Goal: Task Accomplishment & Management: Use online tool/utility

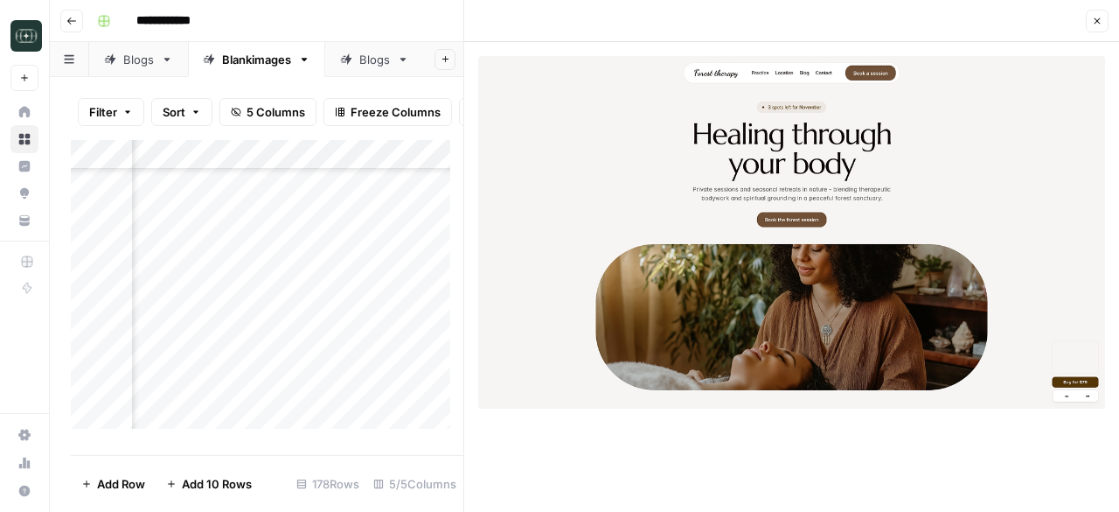
scroll to position [4439, 561]
drag, startPoint x: 465, startPoint y: 59, endPoint x: 630, endPoint y: 78, distance: 165.5
drag, startPoint x: 470, startPoint y: 226, endPoint x: 604, endPoint y: 223, distance: 133.8
click at [1104, 22] on button "Close" at bounding box center [1097, 21] width 23 height 23
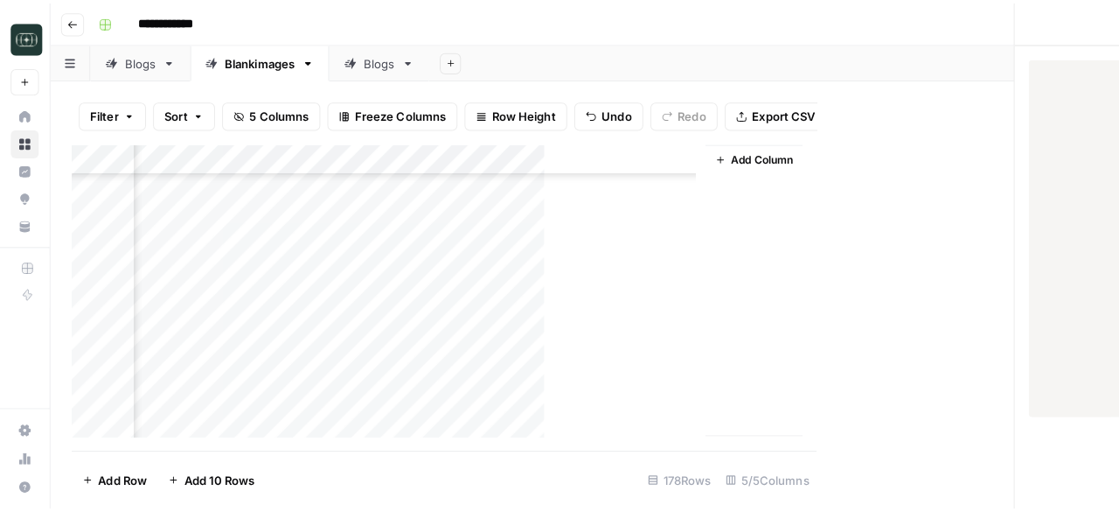
scroll to position [4439, 138]
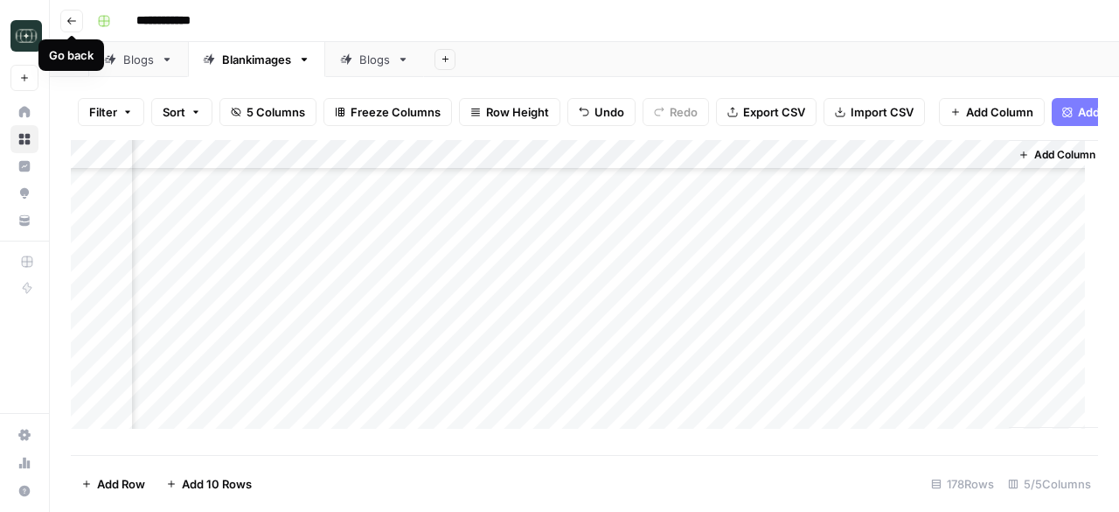
click at [68, 25] on icon "button" at bounding box center [71, 21] width 10 height 10
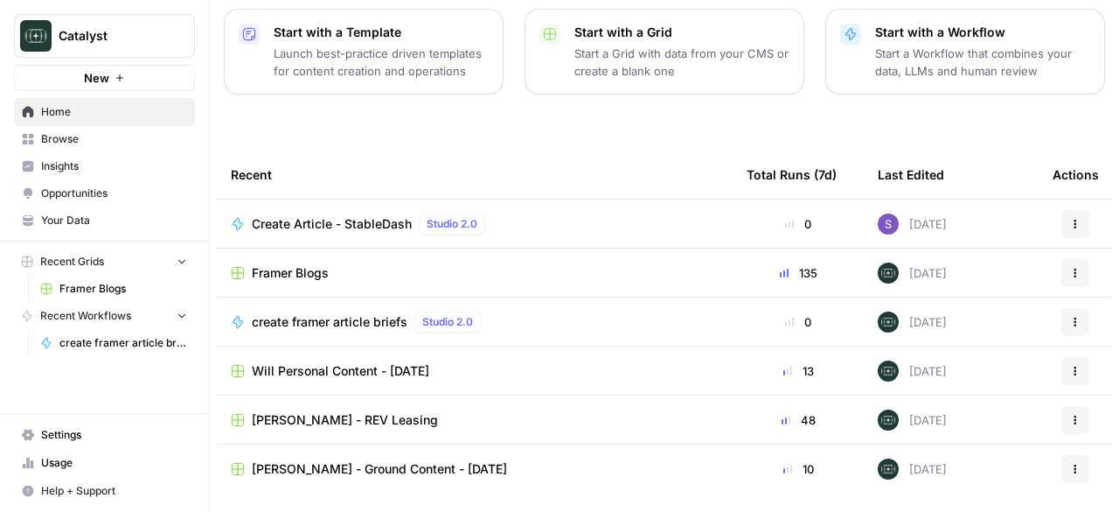
scroll to position [291, 0]
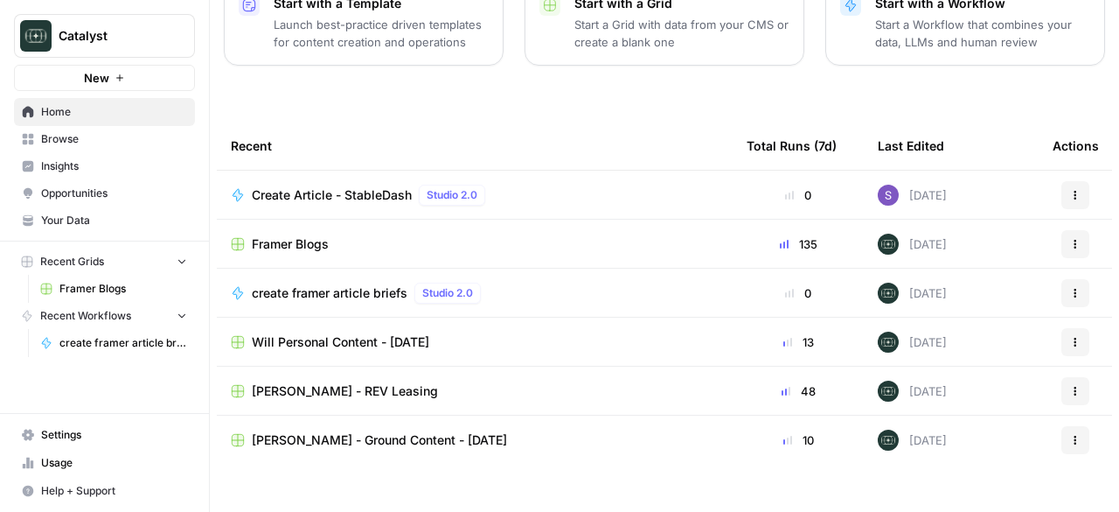
click at [1070, 239] on icon "button" at bounding box center [1075, 244] width 10 height 10
click at [879, 233] on img at bounding box center [888, 243] width 21 height 21
click at [783, 235] on div "135" at bounding box center [798, 243] width 103 height 17
click at [895, 233] on div "[DATE]" at bounding box center [912, 243] width 69 height 21
click at [308, 235] on span "Framer Blogs" at bounding box center [290, 243] width 77 height 17
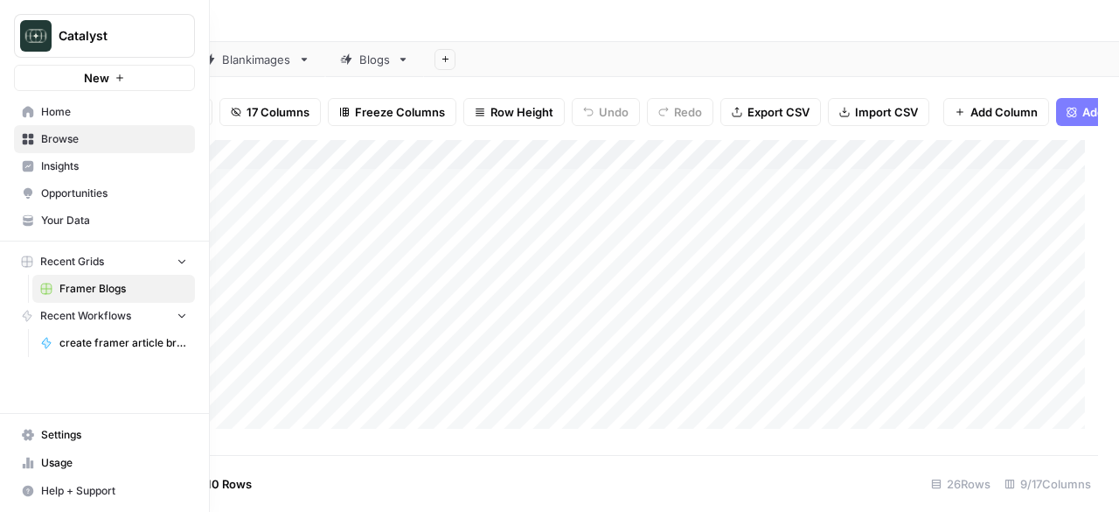
click at [86, 216] on span "Your Data" at bounding box center [114, 221] width 146 height 16
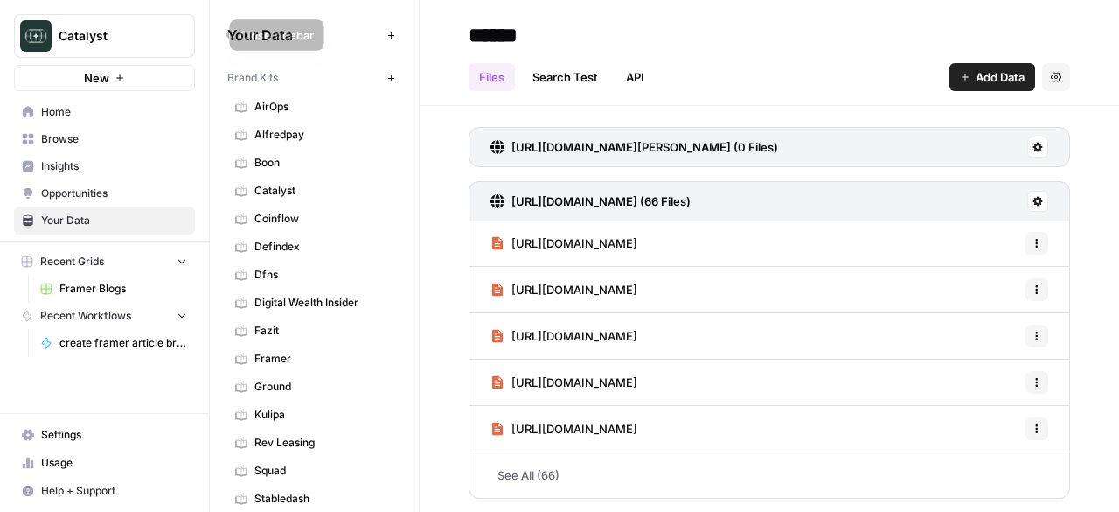
click at [213, 38] on icon "button" at bounding box center [212, 34] width 4 height 7
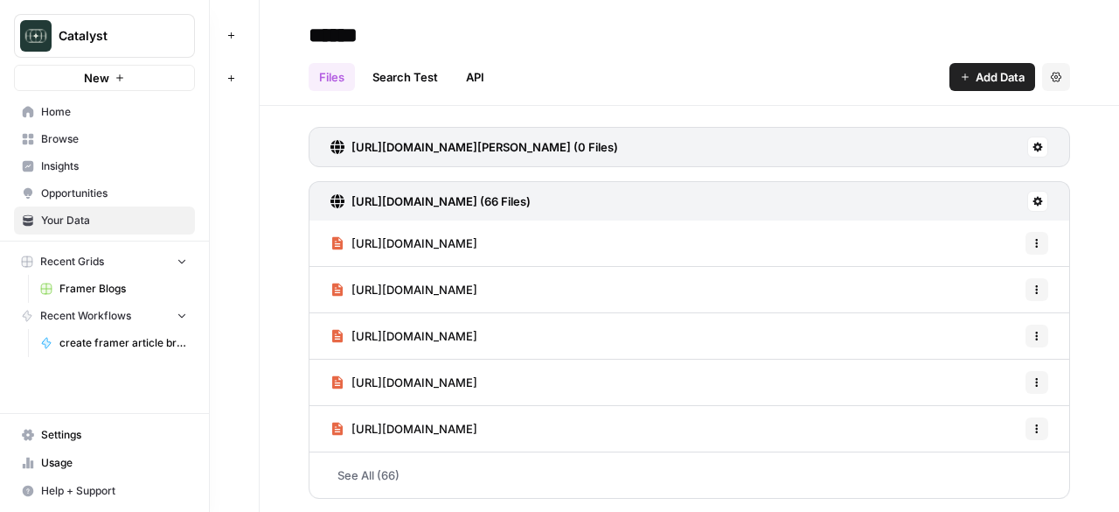
click at [70, 284] on span "Framer Blogs" at bounding box center [123, 289] width 128 height 16
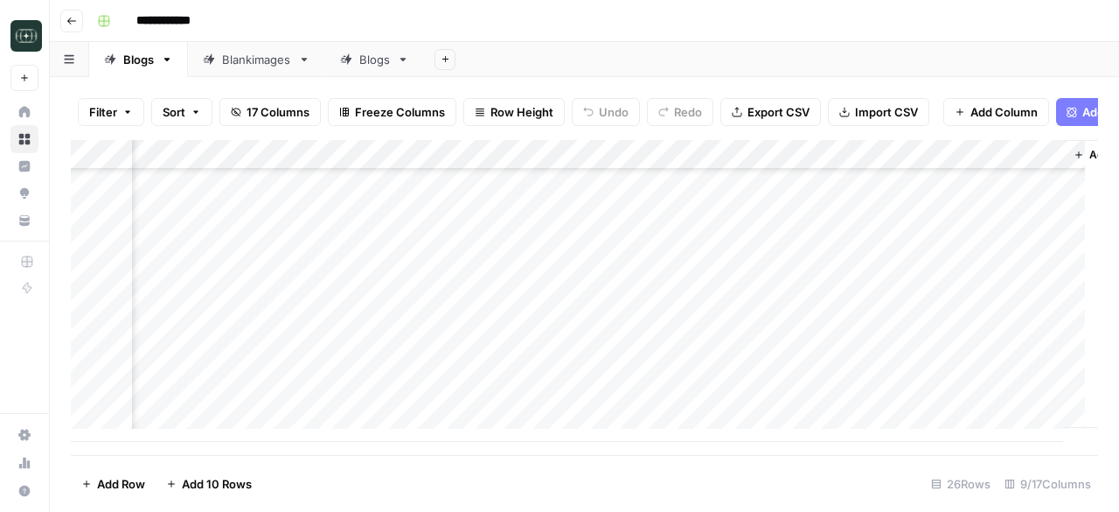
scroll to position [542, 649]
click at [266, 62] on div "Blankimages" at bounding box center [256, 59] width 69 height 17
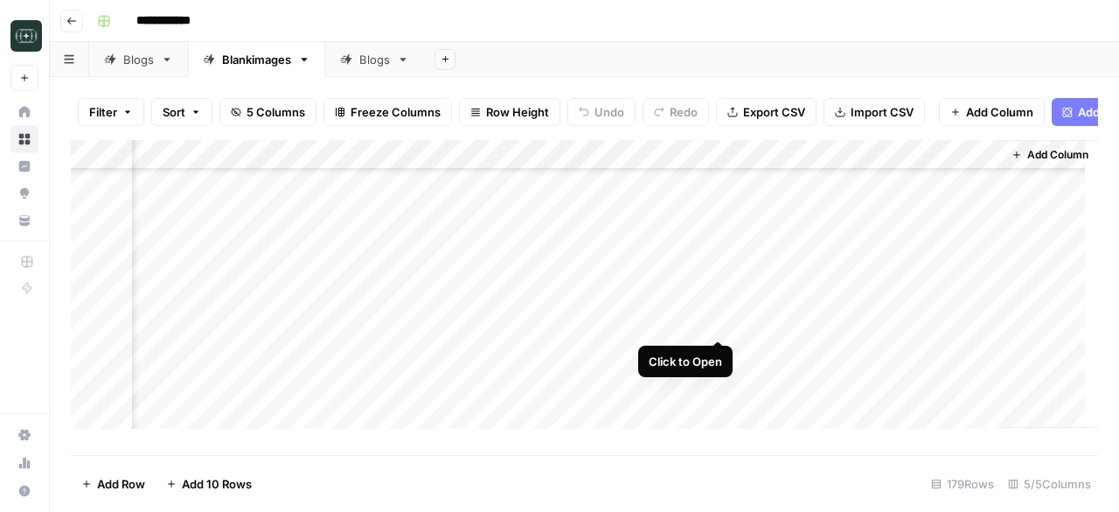
click at [717, 321] on div "Add Column" at bounding box center [585, 291] width 1028 height 302
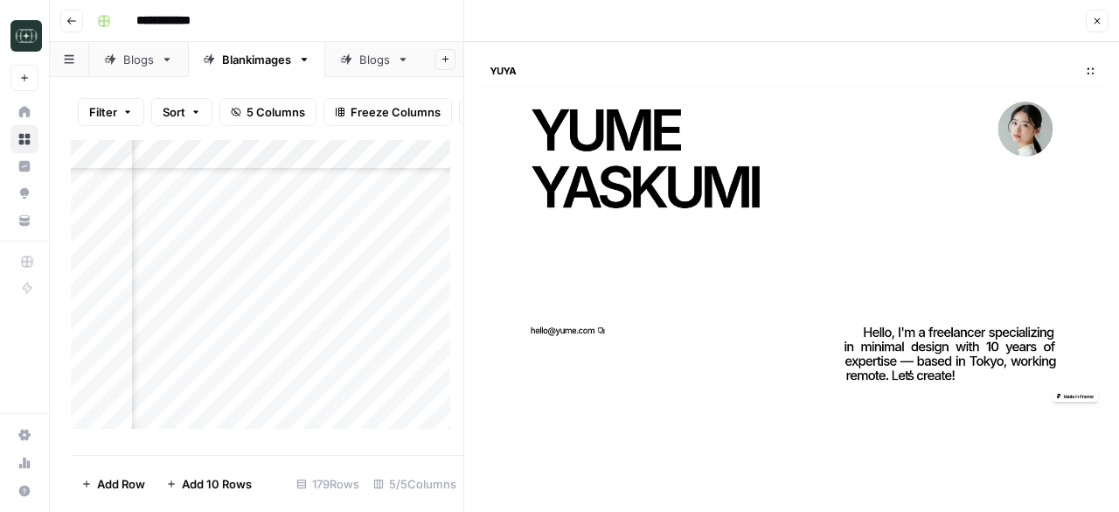
scroll to position [3185, 476]
click at [406, 340] on div "Add Column" at bounding box center [267, 291] width 393 height 302
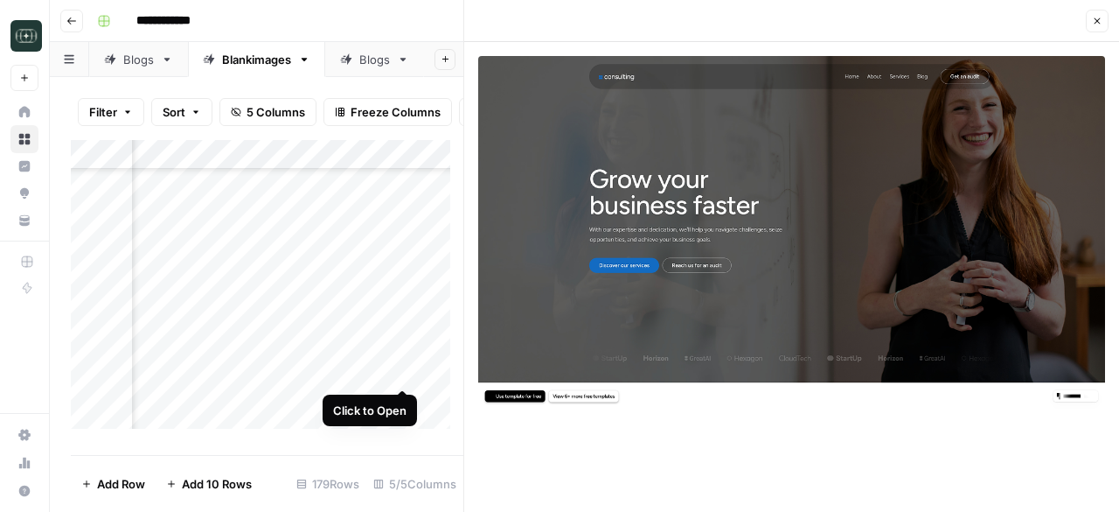
click at [405, 370] on div "Add Column" at bounding box center [267, 291] width 393 height 302
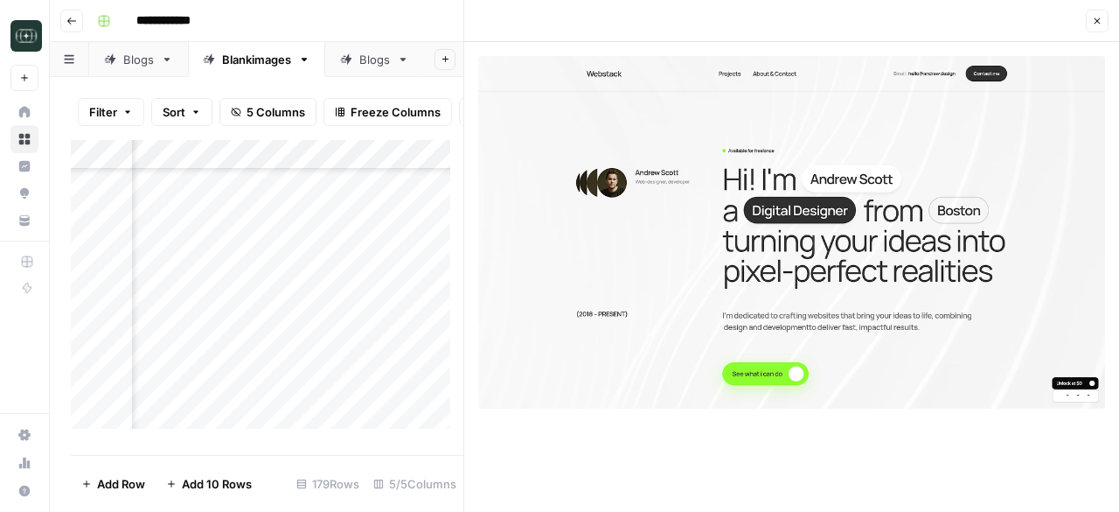
scroll to position [3243, 476]
click at [404, 340] on div "Add Column" at bounding box center [267, 291] width 393 height 302
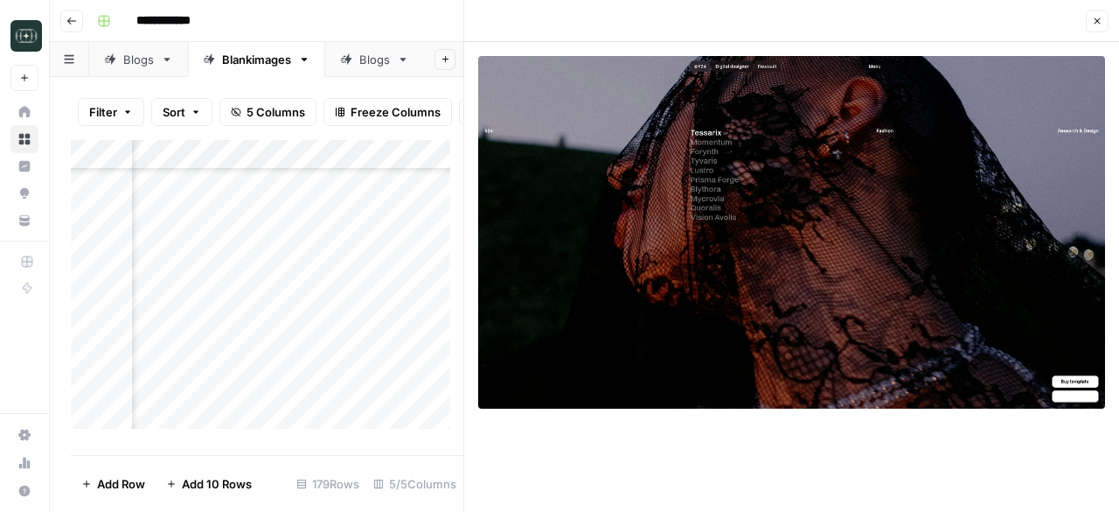
scroll to position [3269, 476]
click at [400, 346] on div "Add Column" at bounding box center [267, 291] width 393 height 302
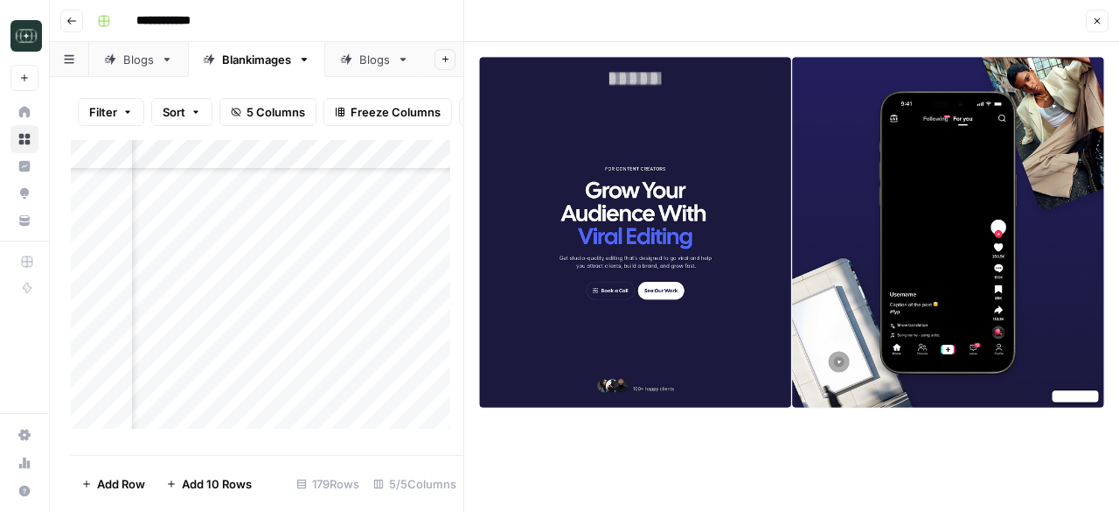
scroll to position [3297, 476]
click at [401, 351] on div "Add Column" at bounding box center [267, 291] width 393 height 302
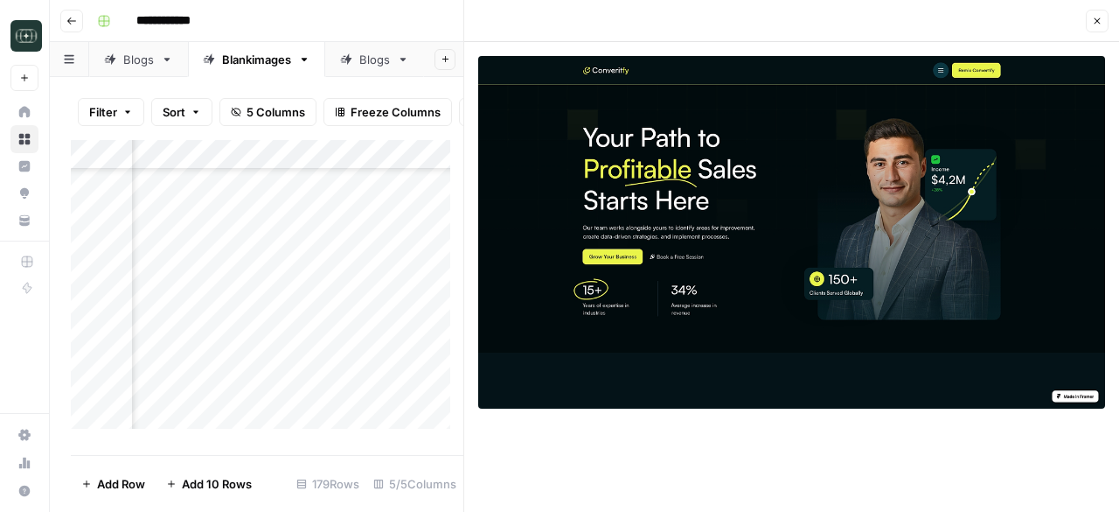
scroll to position [3338, 476]
click at [401, 337] on div "Add Column" at bounding box center [267, 291] width 393 height 302
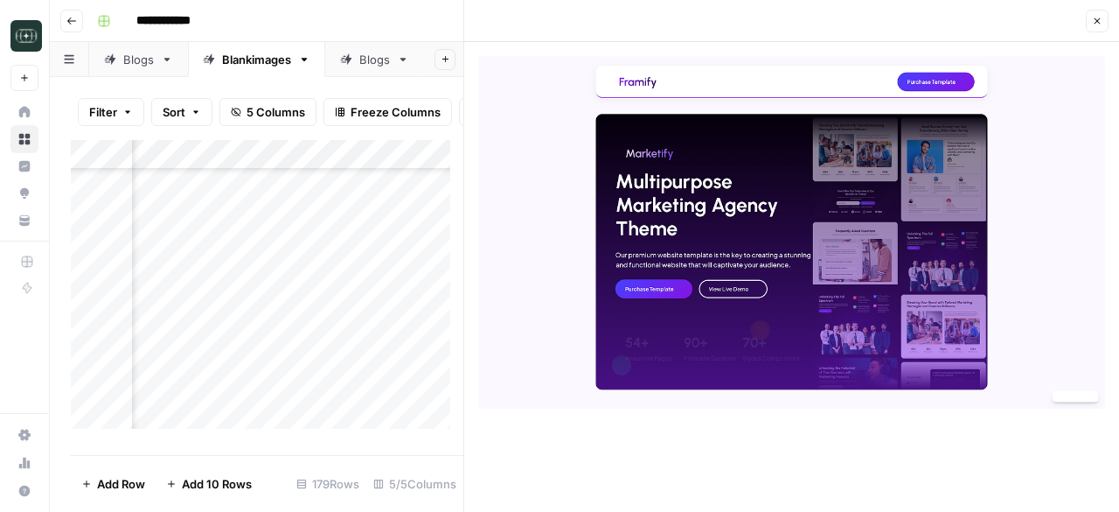
scroll to position [3359, 476]
click at [403, 284] on div "Add Column" at bounding box center [267, 291] width 393 height 302
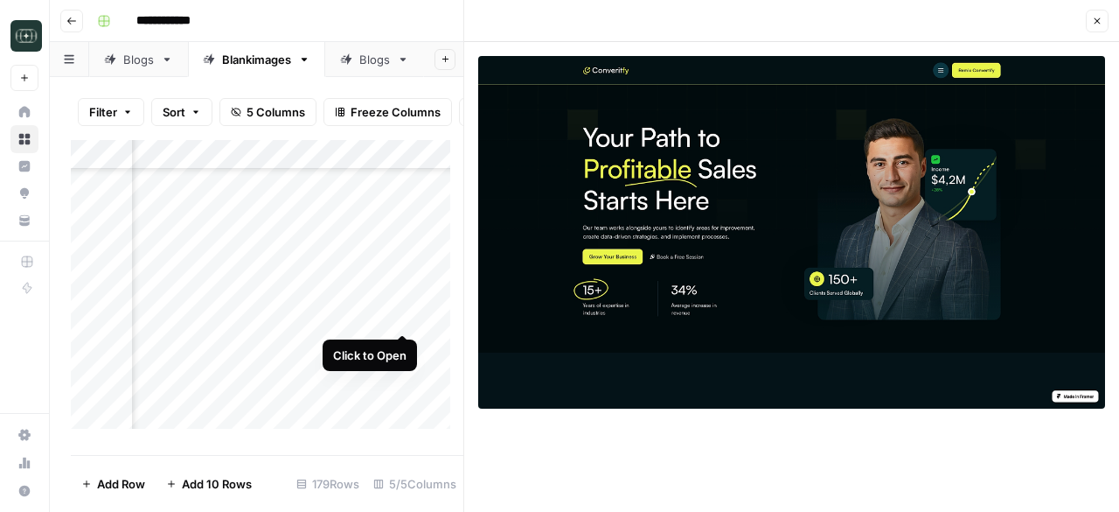
click at [402, 316] on div "Add Column" at bounding box center [267, 291] width 393 height 302
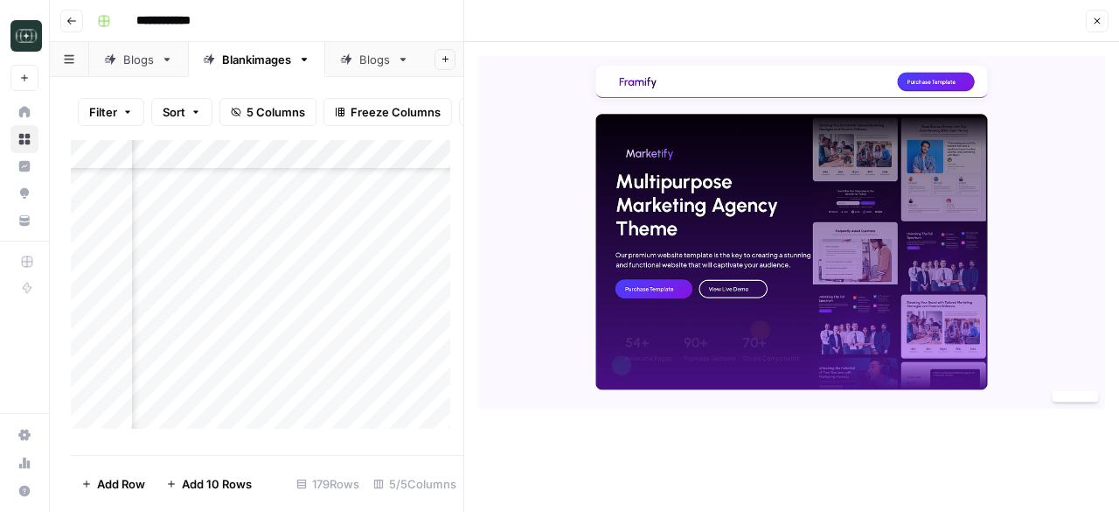
click at [403, 346] on div "Add Column" at bounding box center [267, 291] width 393 height 302
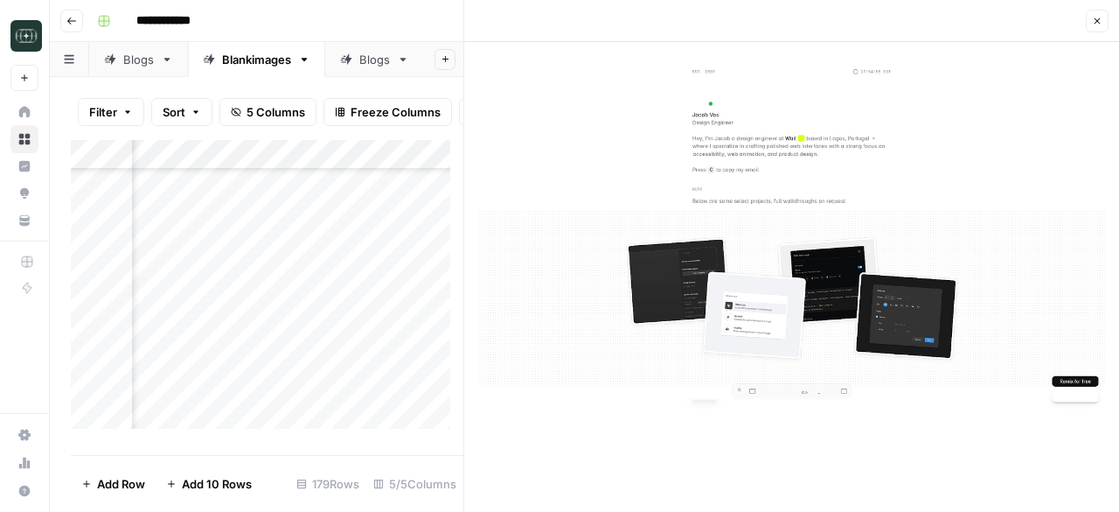
scroll to position [3385, 476]
click at [401, 351] on div "Add Column" at bounding box center [267, 291] width 393 height 302
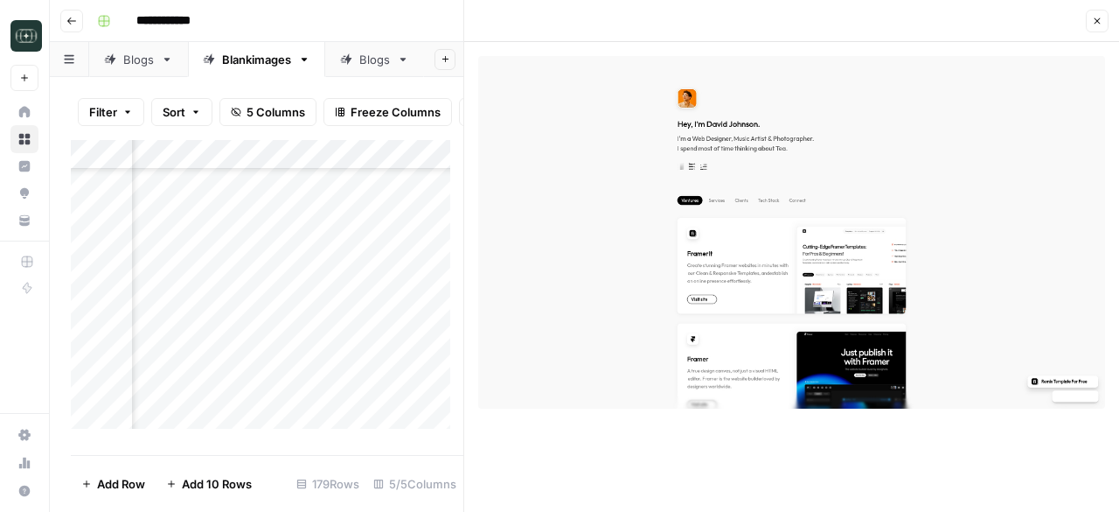
scroll to position [2430, 476]
click at [404, 229] on div "Add Column" at bounding box center [267, 291] width 393 height 302
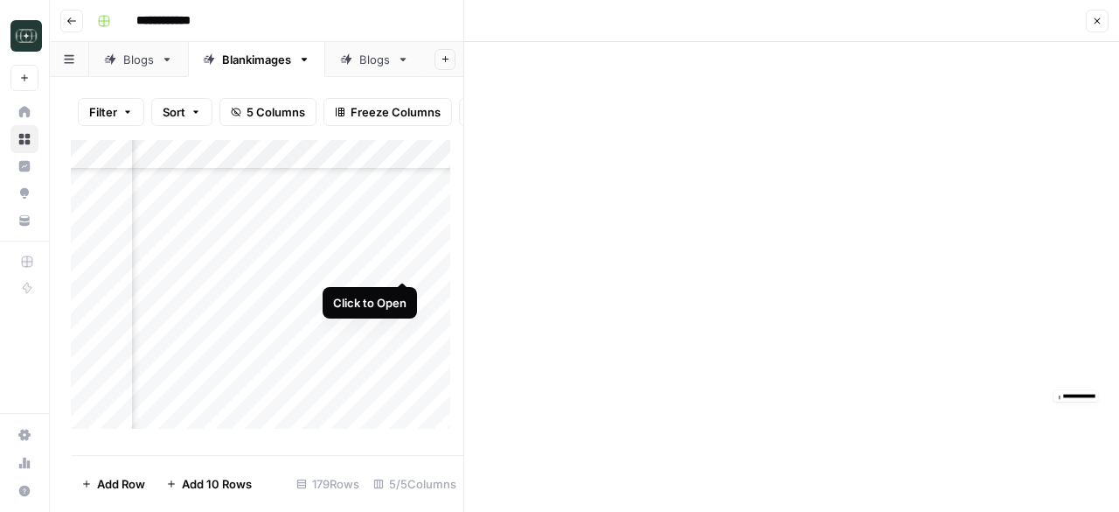
click at [399, 263] on div "Add Column" at bounding box center [267, 291] width 393 height 302
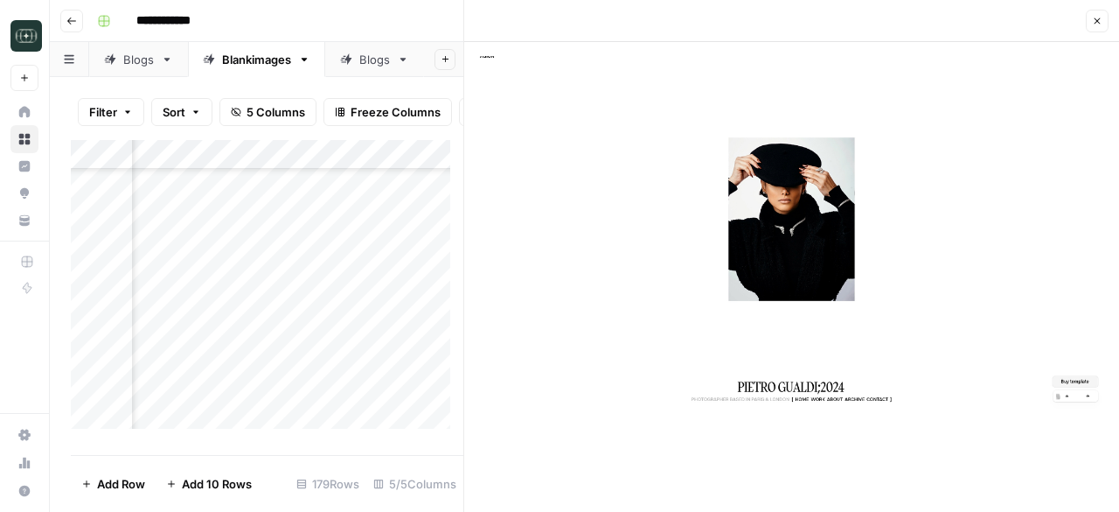
scroll to position [2324, 476]
click at [401, 275] on div "Add Column" at bounding box center [267, 291] width 393 height 302
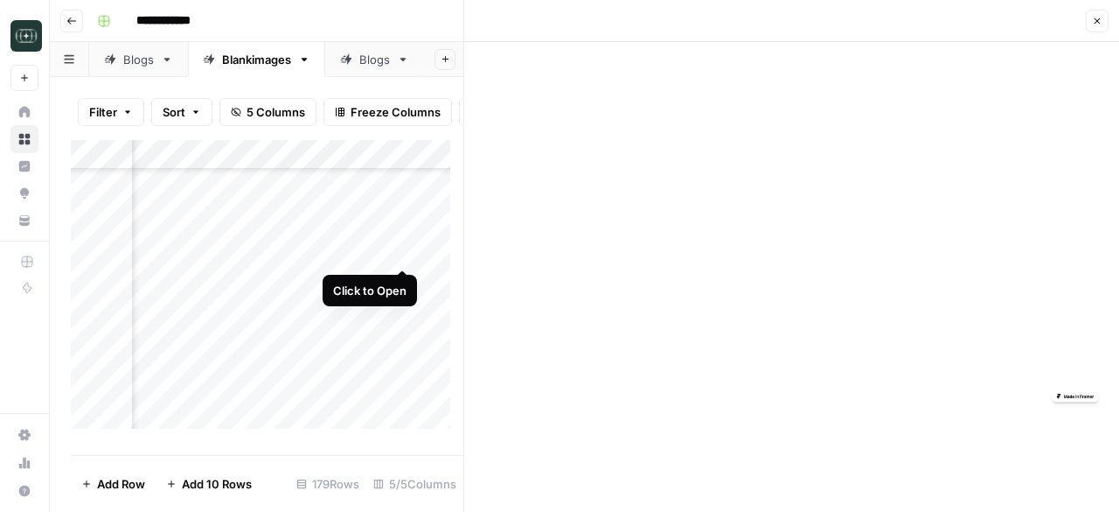
click at [403, 252] on div "Add Column" at bounding box center [267, 291] width 393 height 302
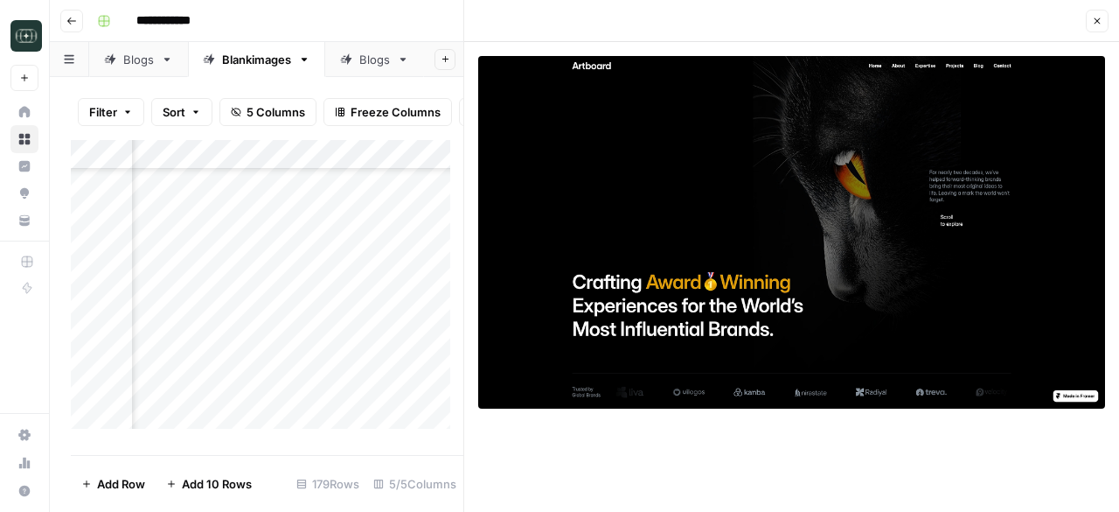
scroll to position [2222, 476]
click at [400, 319] on div "Add Column" at bounding box center [267, 291] width 393 height 302
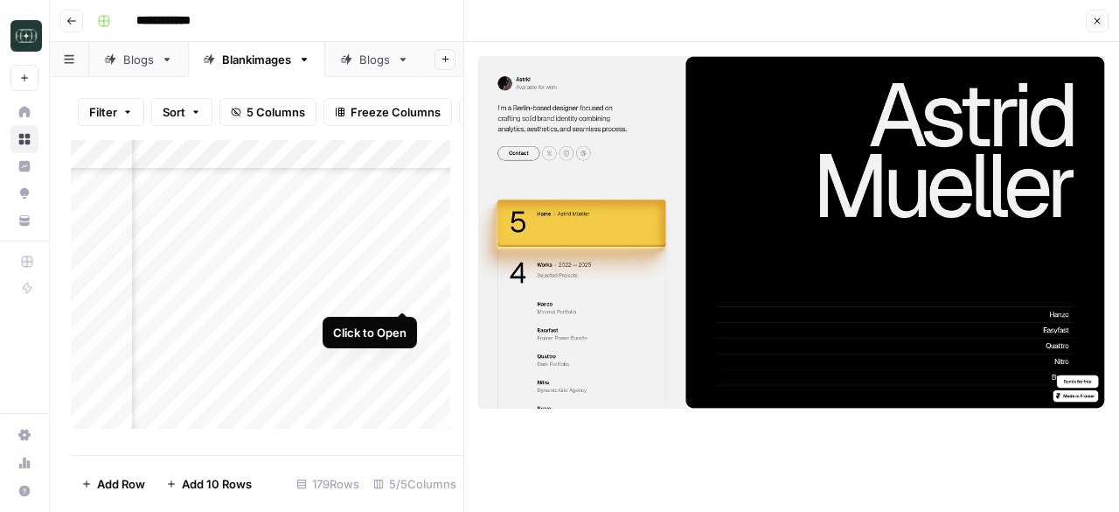
click at [399, 293] on div "Add Column" at bounding box center [267, 291] width 393 height 302
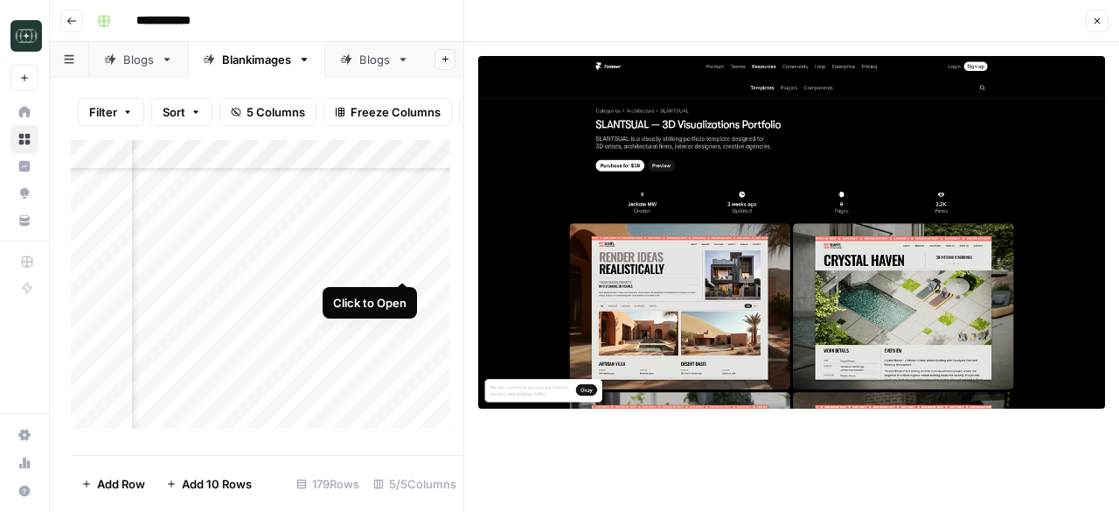
click at [402, 262] on div "Add Column" at bounding box center [267, 291] width 393 height 302
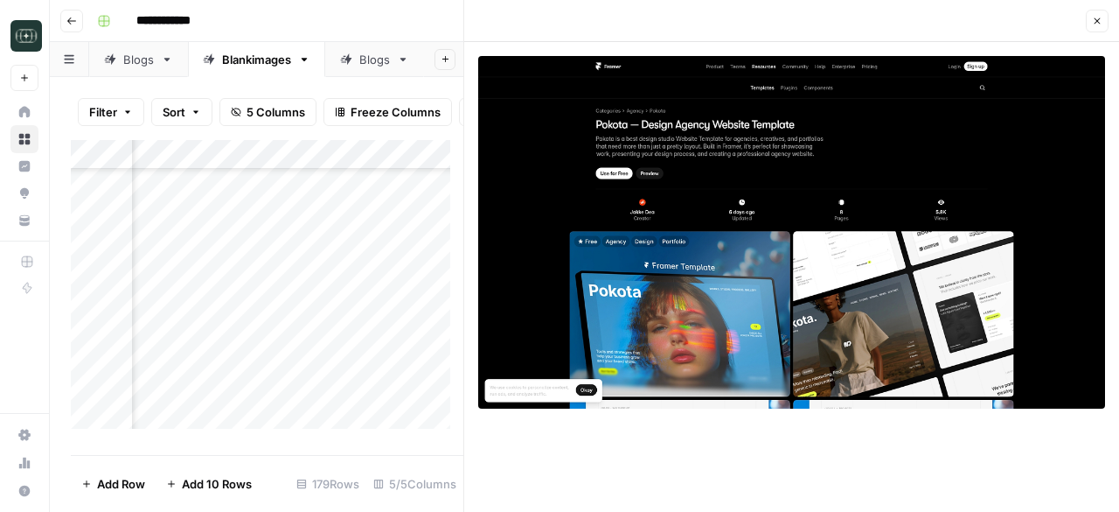
scroll to position [2170, 476]
click at [403, 279] on div "Add Column" at bounding box center [267, 291] width 393 height 302
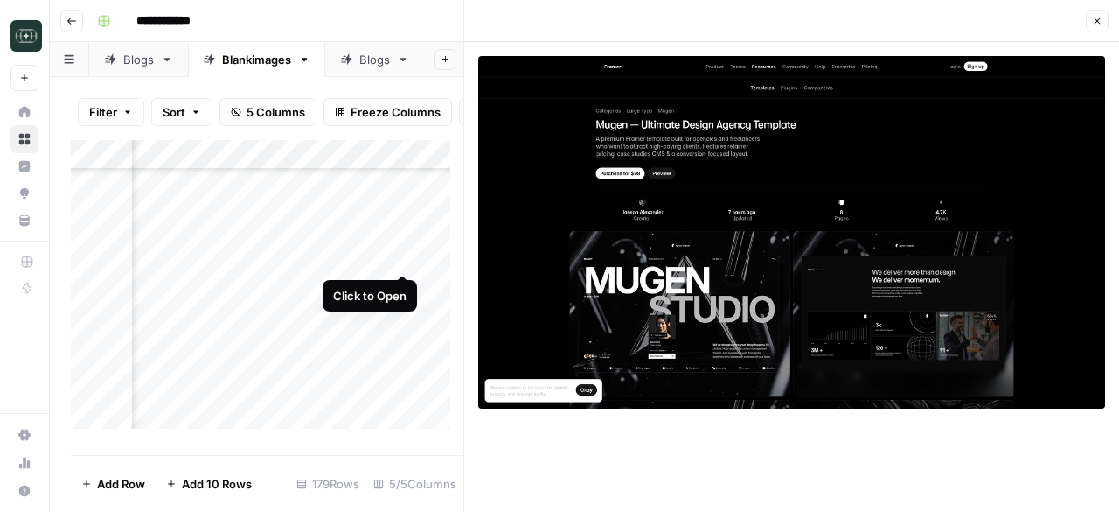
click at [402, 254] on div "Add Column" at bounding box center [267, 291] width 393 height 302
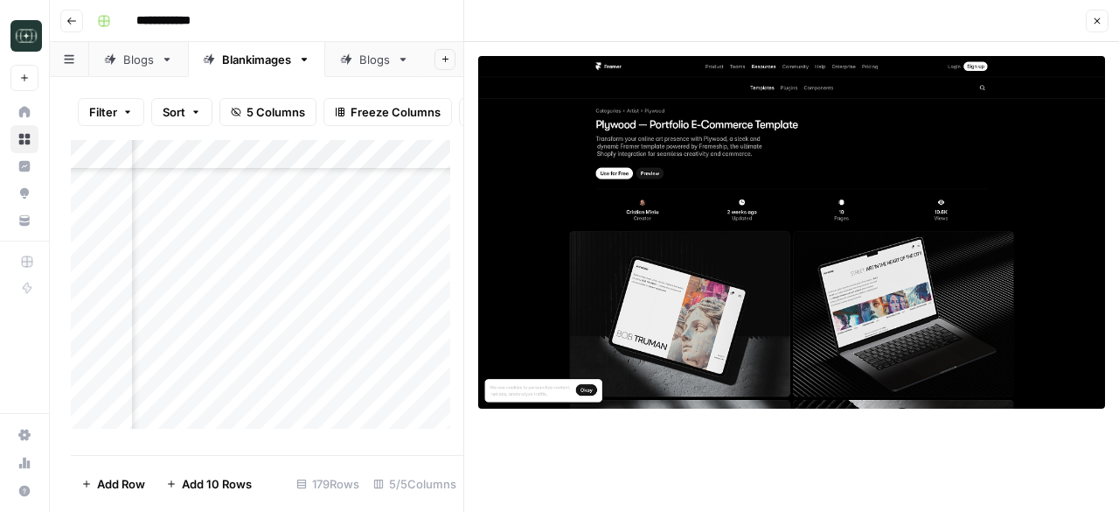
scroll to position [2412, 476]
click at [401, 340] on div "Add Column" at bounding box center [267, 291] width 393 height 302
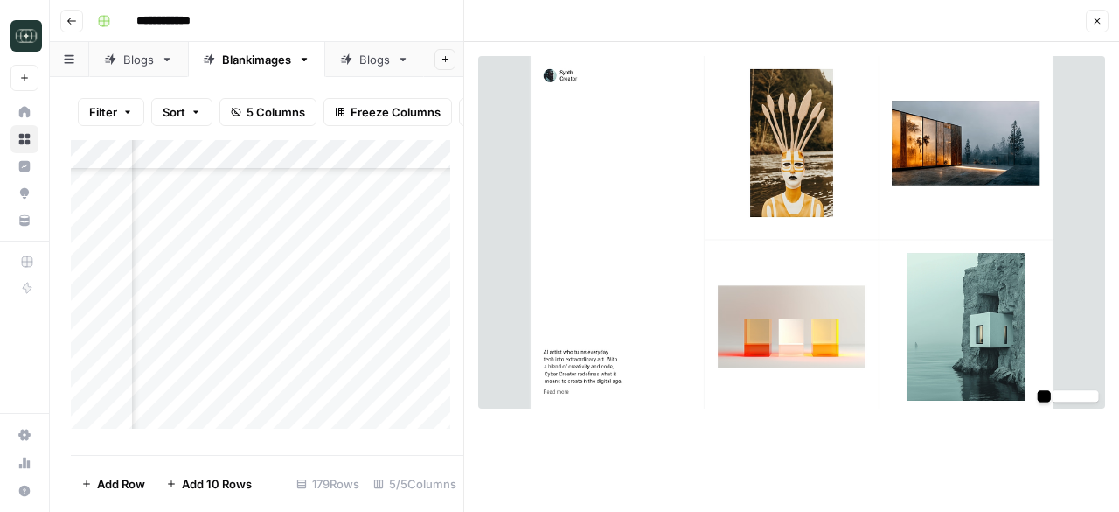
scroll to position [2474, 476]
click at [404, 309] on div "Add Column" at bounding box center [267, 291] width 393 height 302
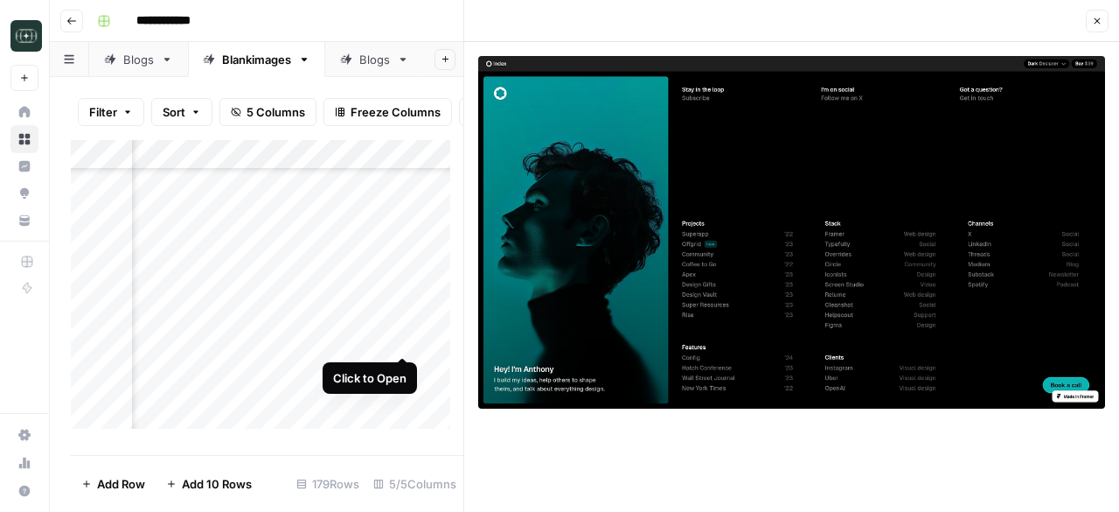
click at [402, 338] on div "Add Column" at bounding box center [267, 291] width 393 height 302
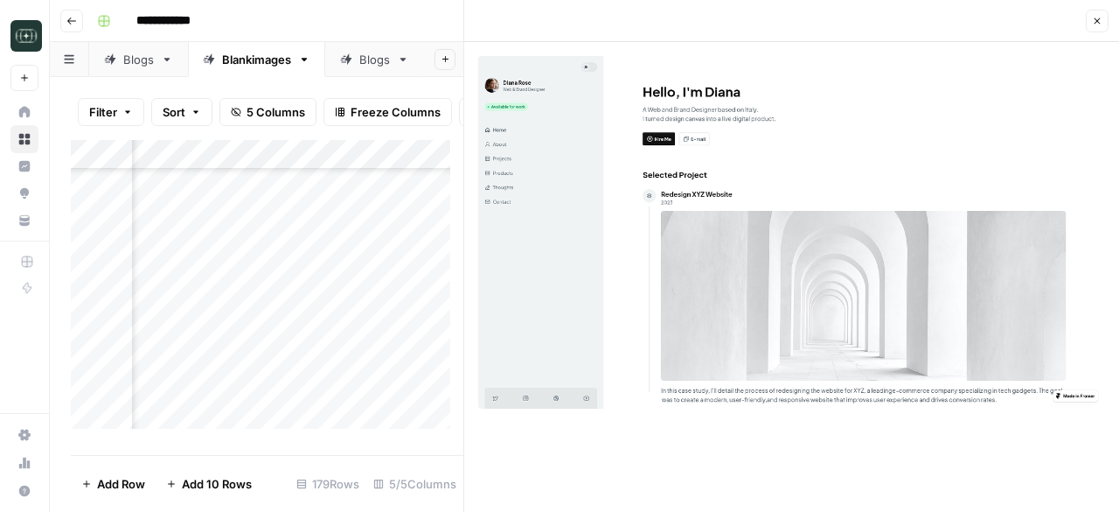
scroll to position [2577, 476]
click at [402, 264] on div "Add Column" at bounding box center [267, 291] width 393 height 302
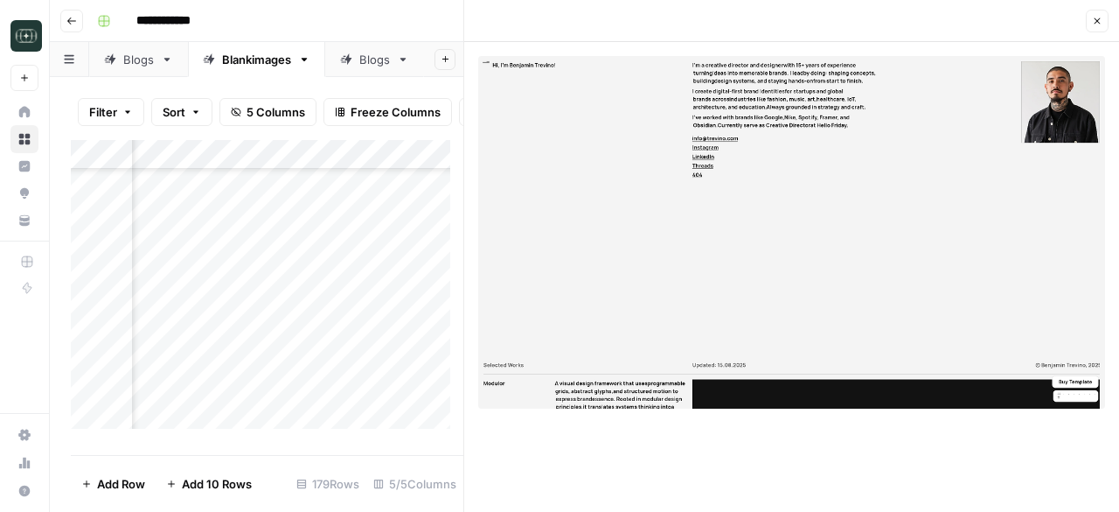
click at [400, 294] on div "Add Column" at bounding box center [267, 291] width 393 height 302
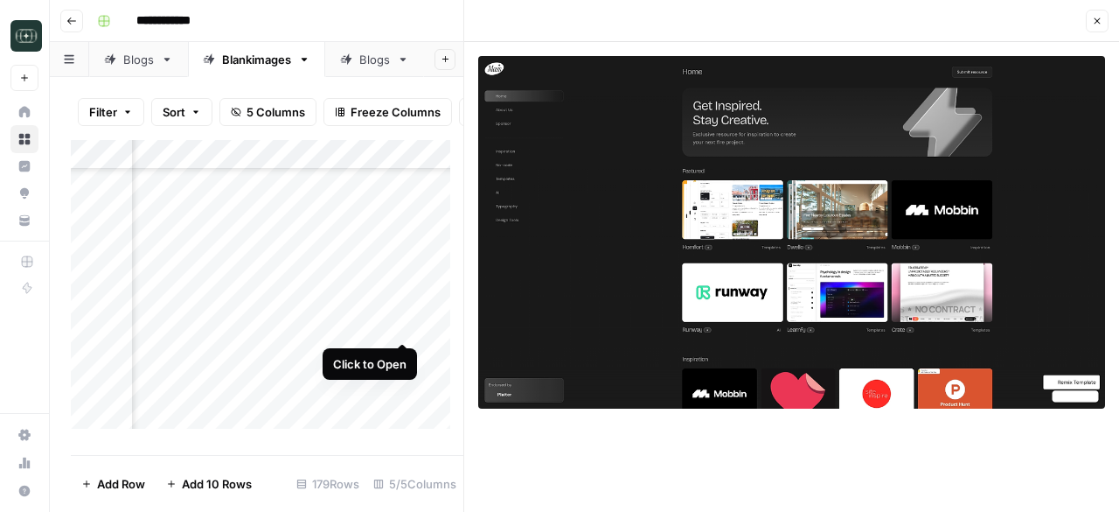
click at [400, 325] on div "Add Column" at bounding box center [267, 291] width 393 height 302
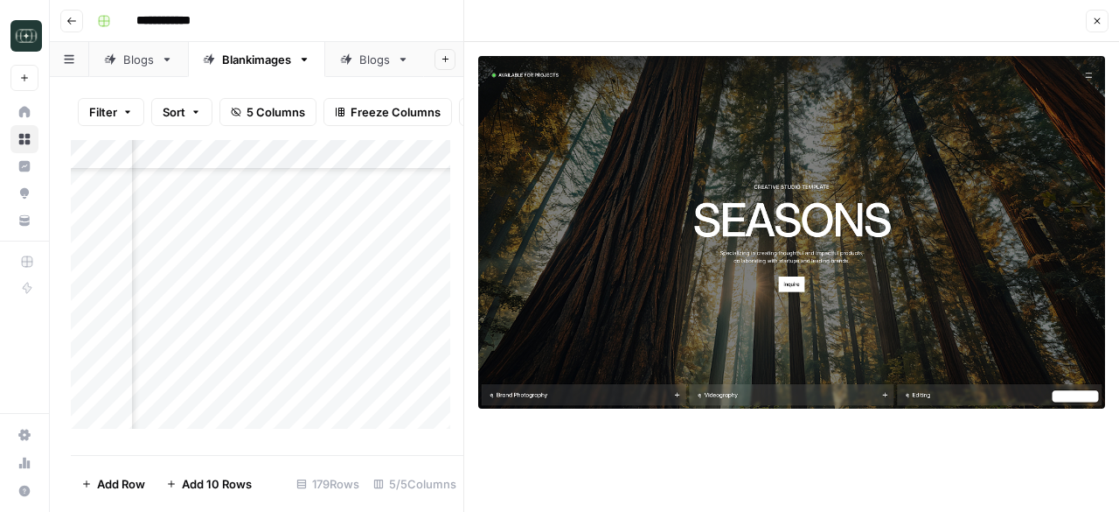
scroll to position [2655, 476]
click at [401, 275] on div "Add Column" at bounding box center [267, 291] width 393 height 302
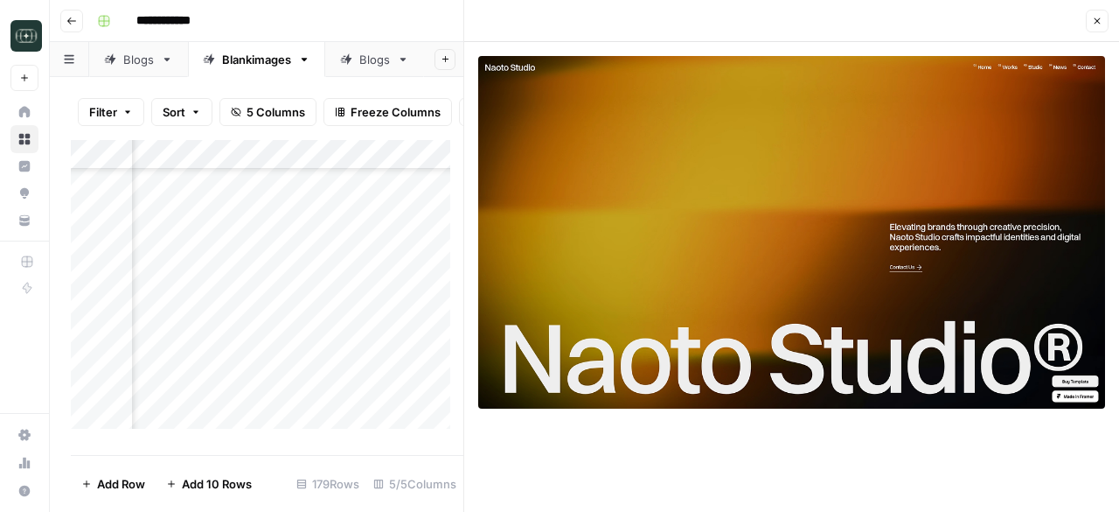
click at [401, 308] on div "Add Column" at bounding box center [267, 291] width 393 height 302
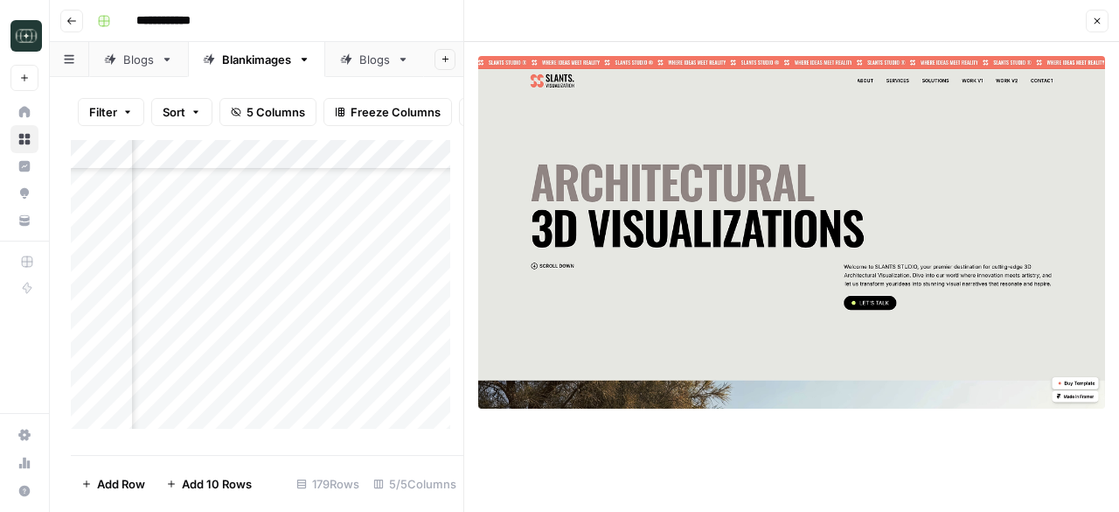
scroll to position [2749, 476]
click at [400, 236] on div "Add Column" at bounding box center [267, 291] width 393 height 302
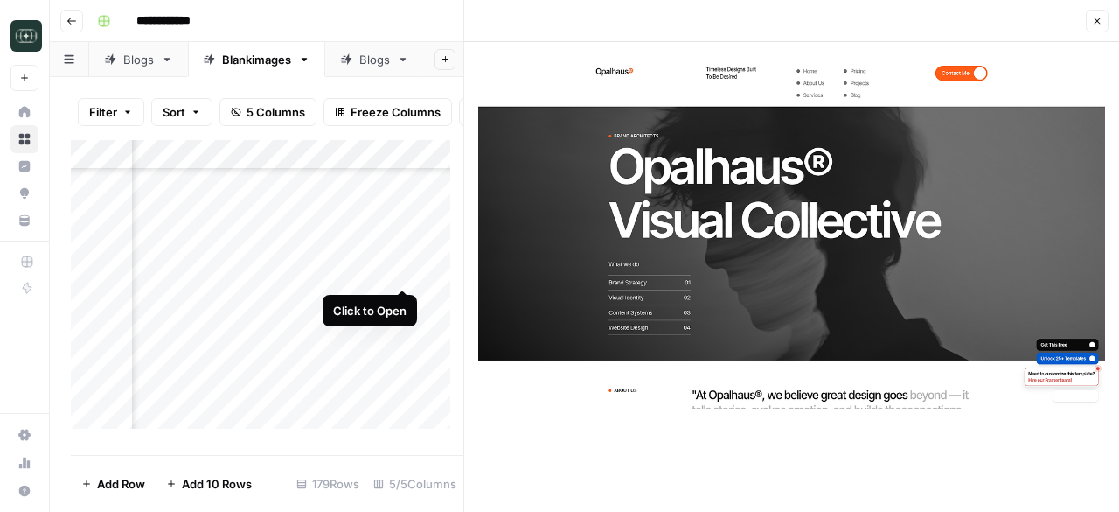
click at [402, 268] on div "Add Column" at bounding box center [267, 291] width 393 height 302
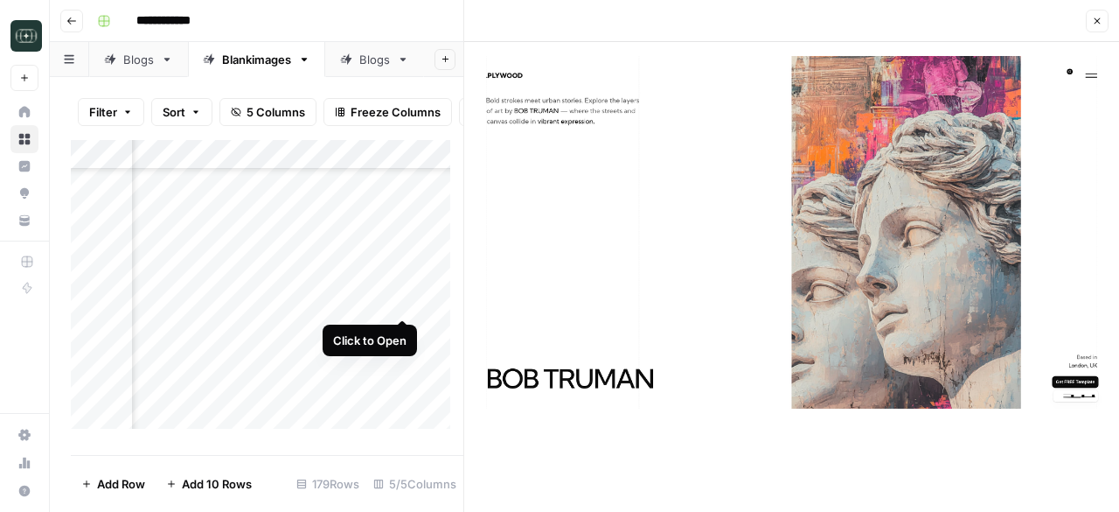
click at [402, 297] on div "Add Column" at bounding box center [267, 291] width 393 height 302
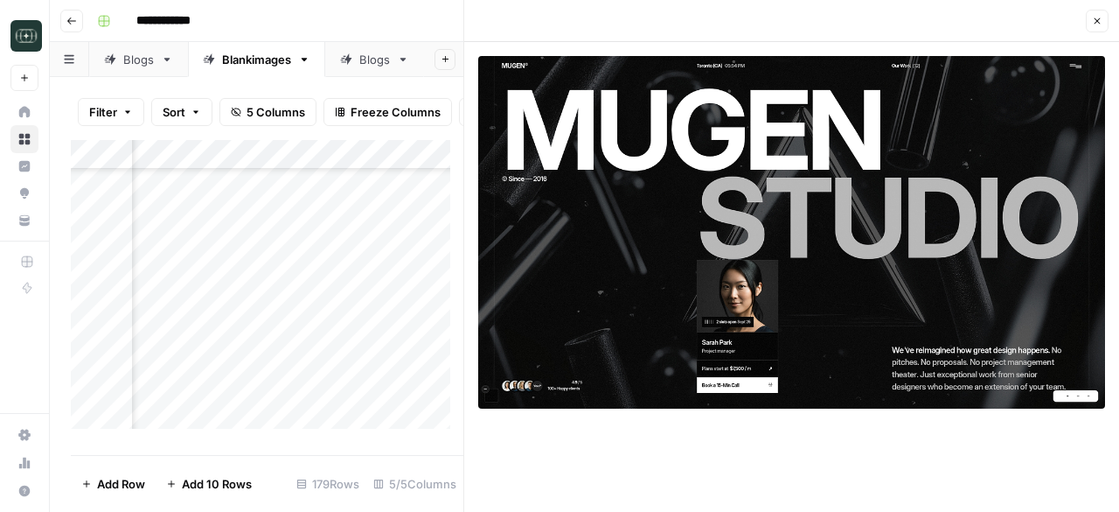
scroll to position [2805, 476]
click at [401, 271] on div "Add Column" at bounding box center [267, 291] width 393 height 302
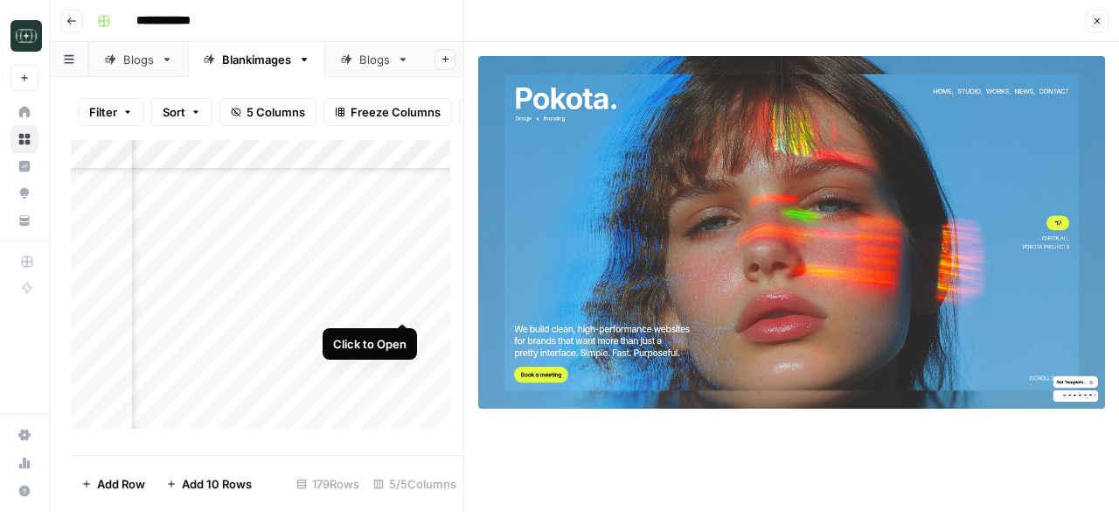
click at [401, 297] on div "Add Column" at bounding box center [267, 291] width 393 height 302
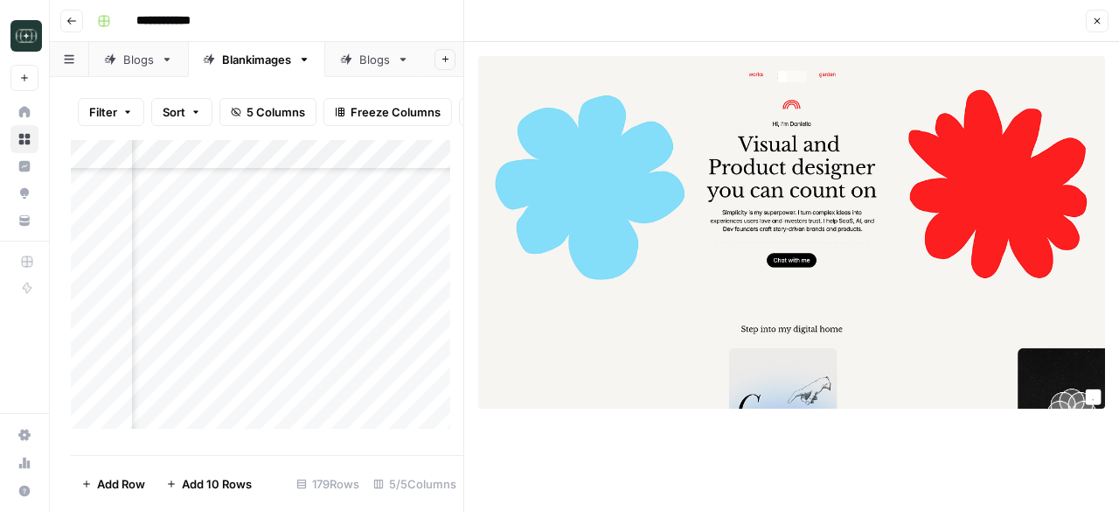
scroll to position [2847, 476]
click at [400, 292] on div "Add Column" at bounding box center [267, 291] width 393 height 302
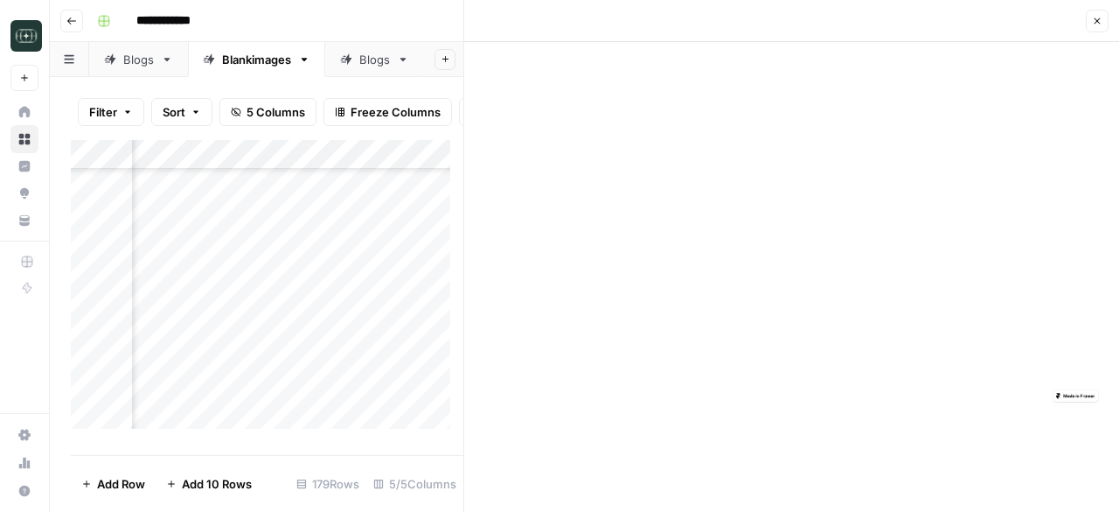
click at [400, 321] on div "Add Column" at bounding box center [267, 291] width 393 height 302
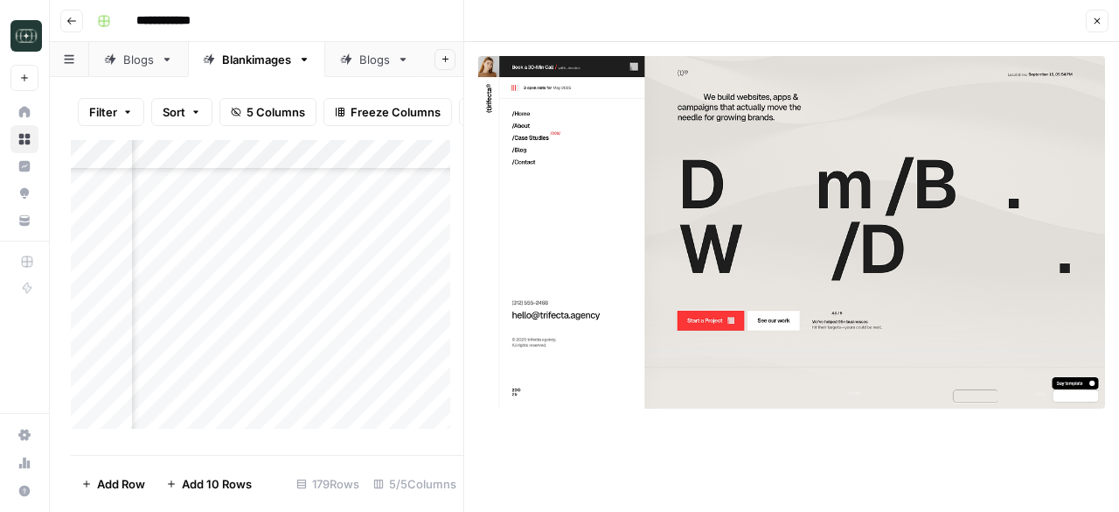
click at [401, 356] on div "Add Column" at bounding box center [267, 291] width 393 height 302
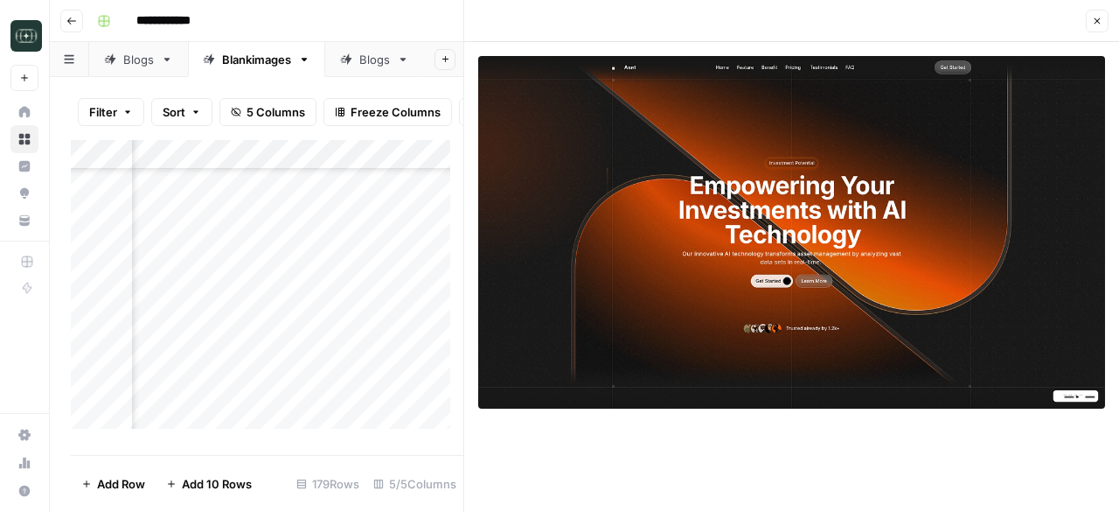
scroll to position [2899, 476]
click at [404, 325] on div "Add Column" at bounding box center [267, 291] width 393 height 302
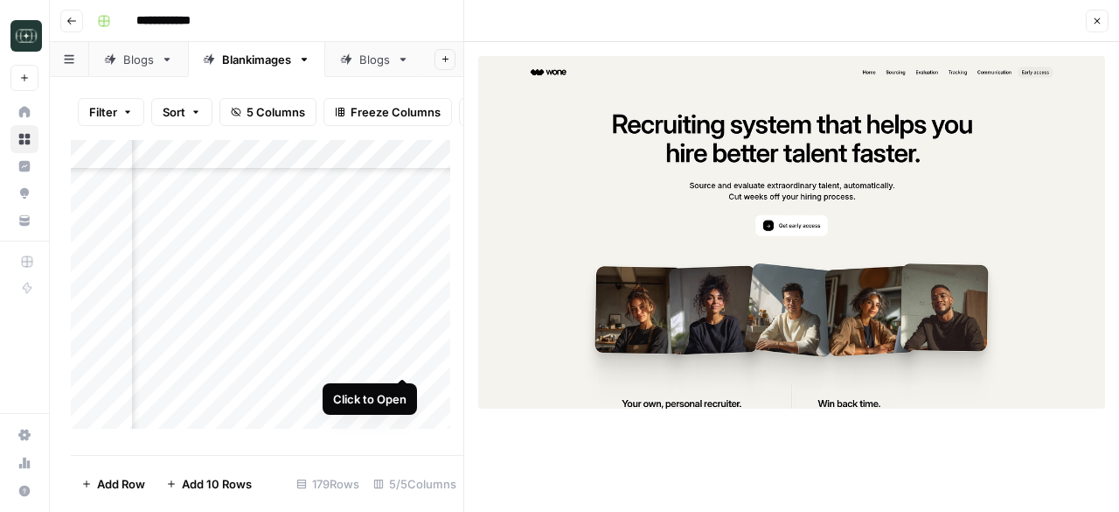
click at [401, 357] on div "Add Column" at bounding box center [267, 291] width 393 height 302
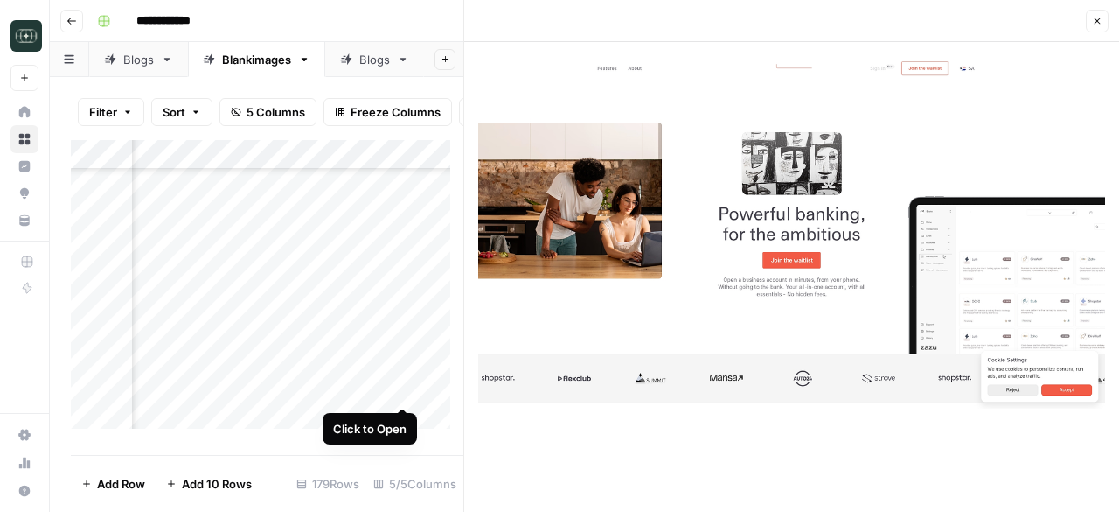
click at [400, 380] on div "Add Column" at bounding box center [267, 291] width 393 height 302
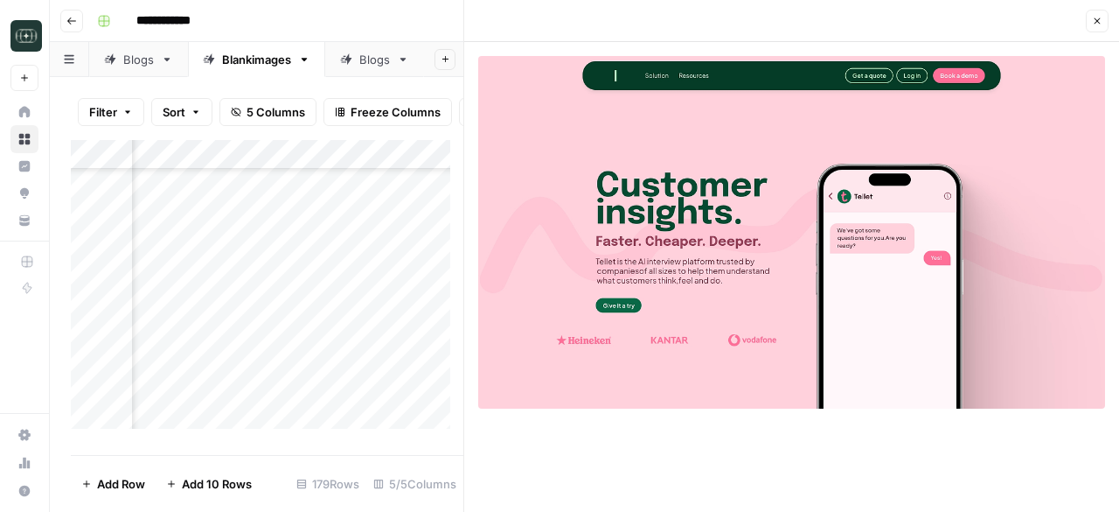
scroll to position [2985, 476]
click at [399, 333] on div "Add Column" at bounding box center [267, 291] width 393 height 302
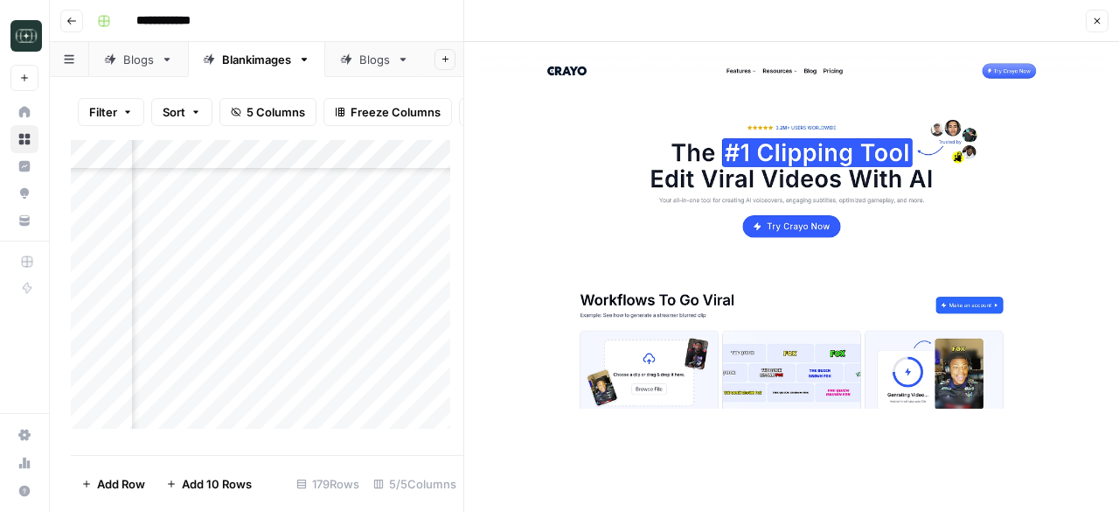
scroll to position [3032, 476]
click at [404, 317] on div "Add Column" at bounding box center [267, 291] width 393 height 302
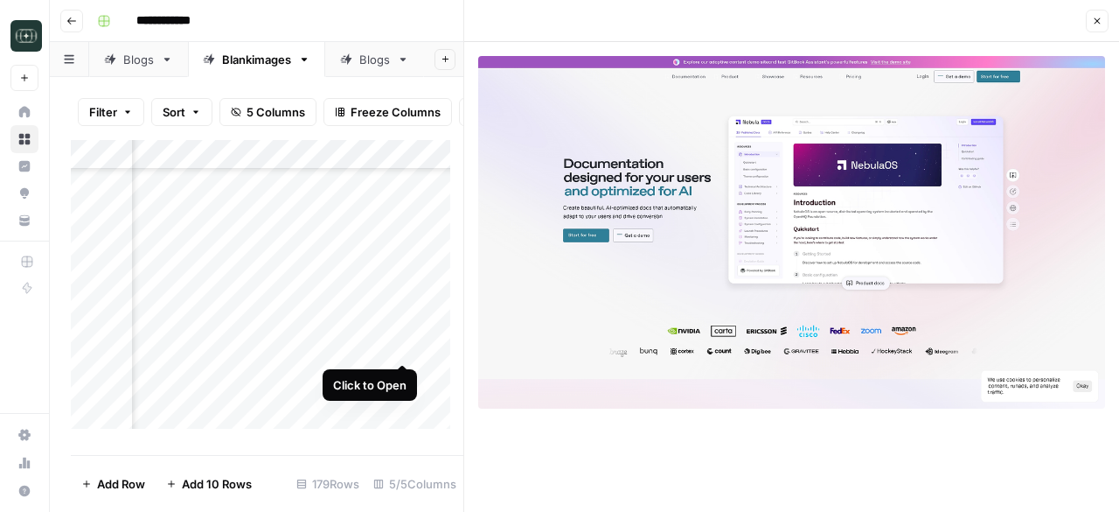
click at [402, 341] on div "Add Column" at bounding box center [267, 291] width 393 height 302
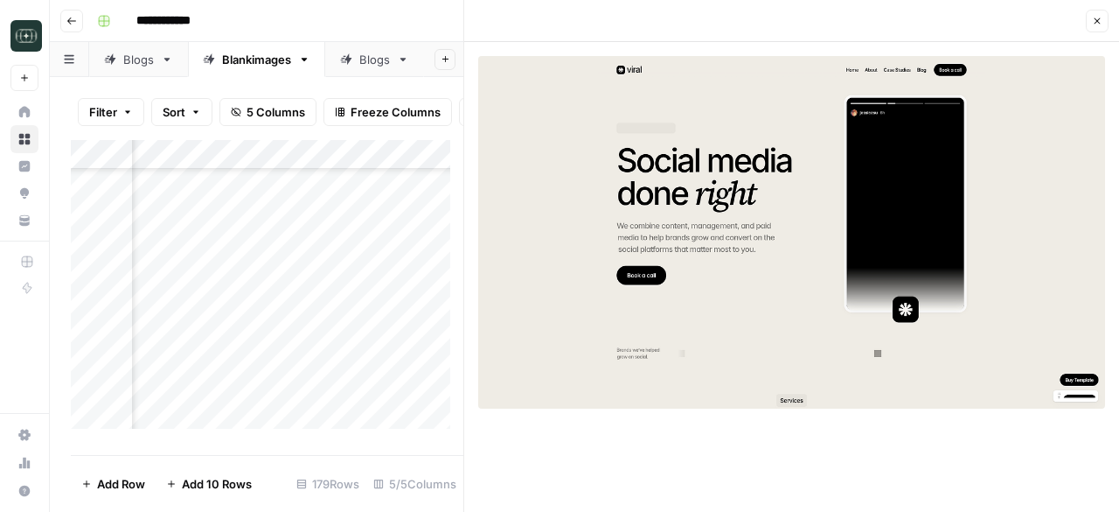
scroll to position [3096, 476]
click at [401, 312] on div "Add Column" at bounding box center [267, 291] width 393 height 302
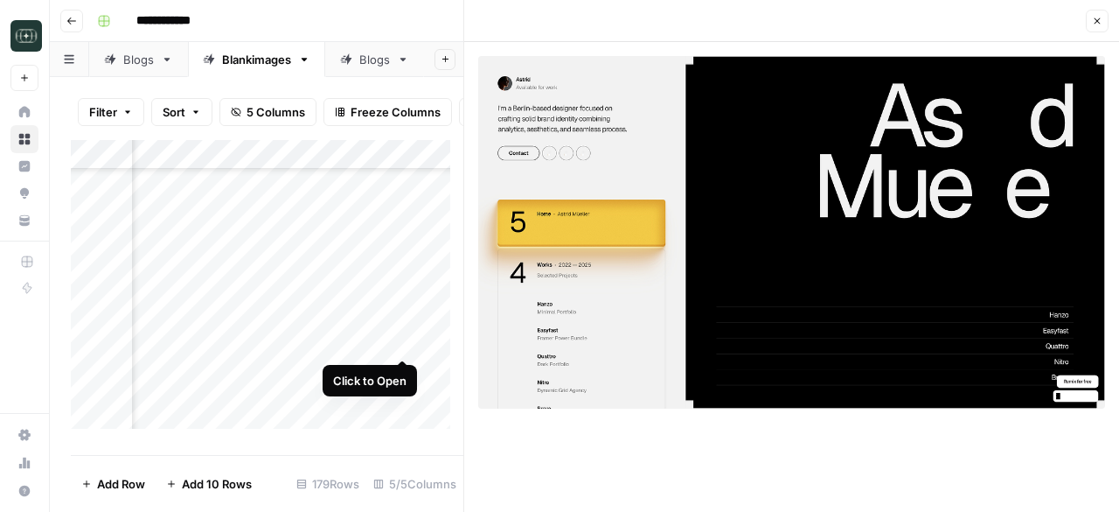
click at [401, 338] on div "Add Column" at bounding box center [267, 291] width 393 height 302
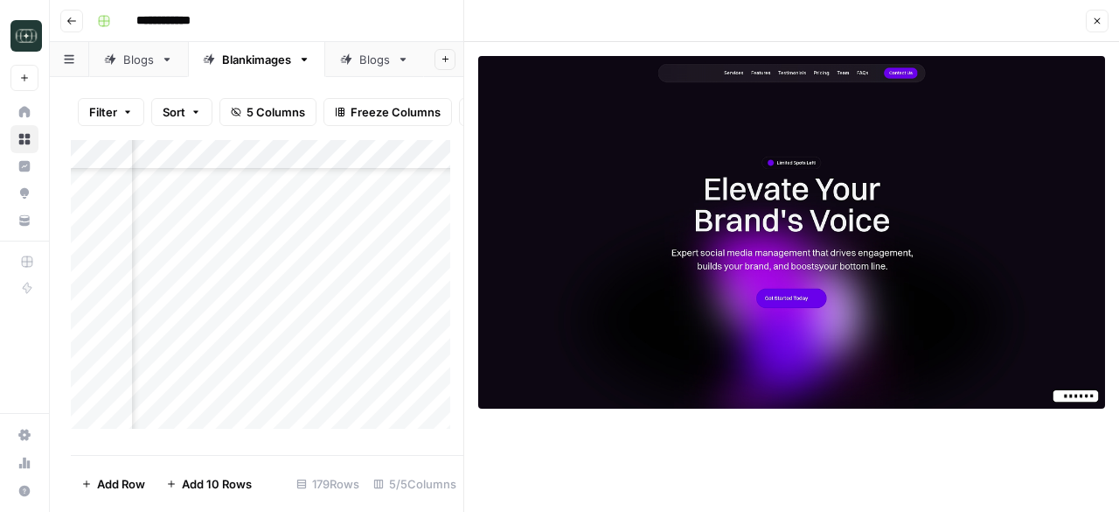
scroll to position [3150, 476]
click at [401, 316] on div "Add Column" at bounding box center [267, 291] width 393 height 302
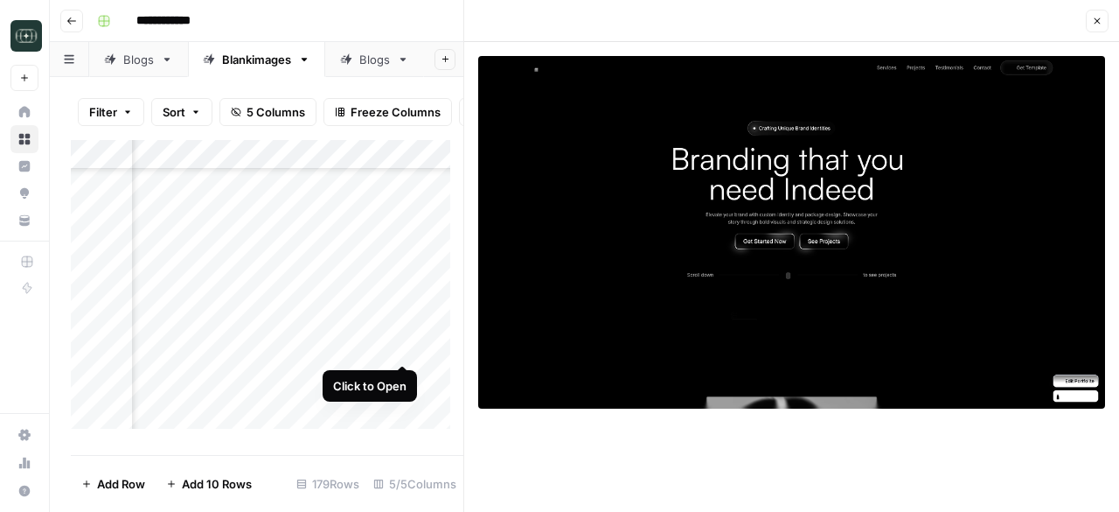
click at [401, 346] on div "Add Column" at bounding box center [267, 291] width 393 height 302
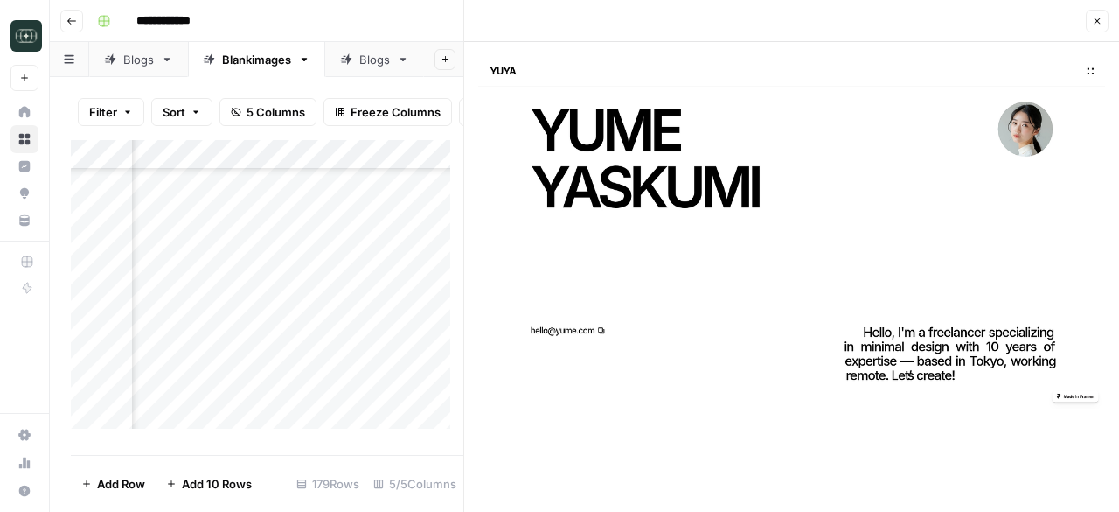
scroll to position [3178, 476]
click at [402, 345] on div "Add Column" at bounding box center [267, 291] width 393 height 302
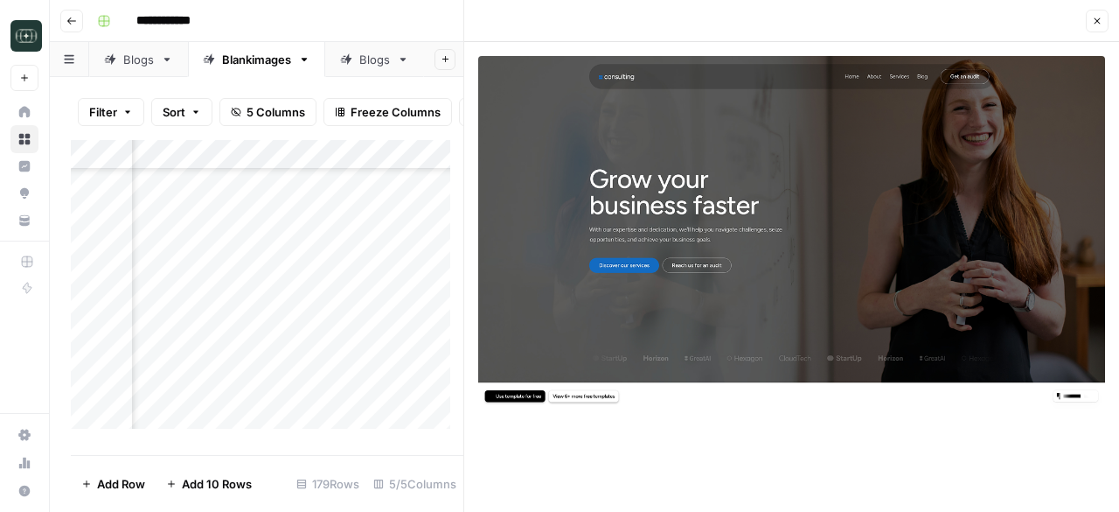
scroll to position [3212, 476]
click at [402, 342] on div "Add Column" at bounding box center [267, 291] width 393 height 302
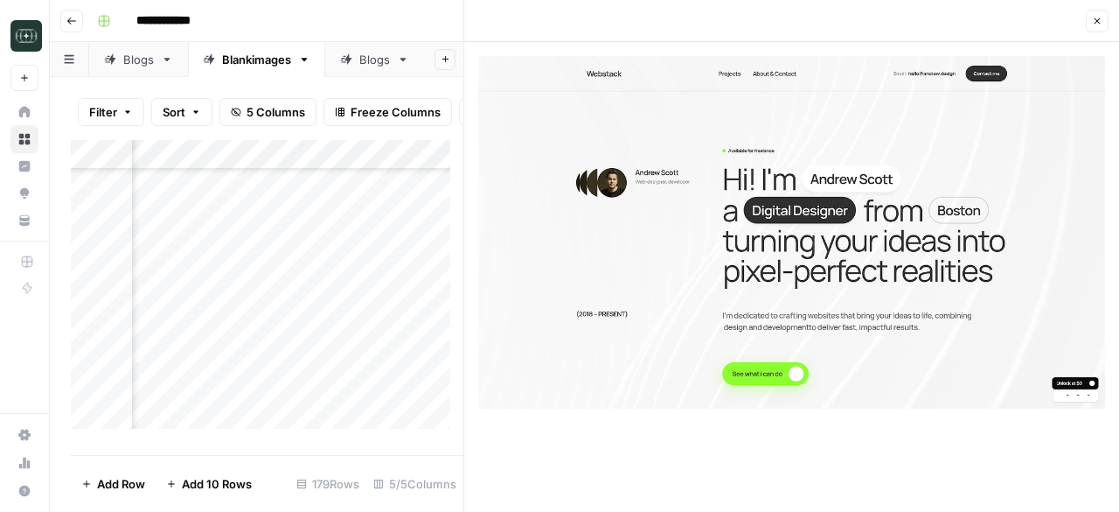
scroll to position [3258, 476]
click at [404, 326] on div "Add Column" at bounding box center [267, 291] width 393 height 302
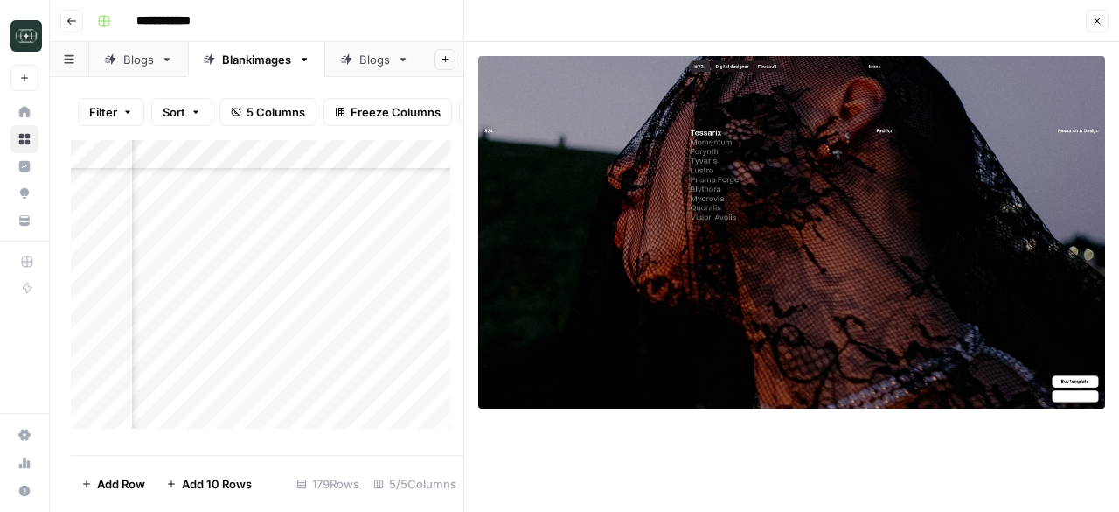
scroll to position [3397, 476]
click at [398, 367] on div "Add Column" at bounding box center [267, 291] width 393 height 302
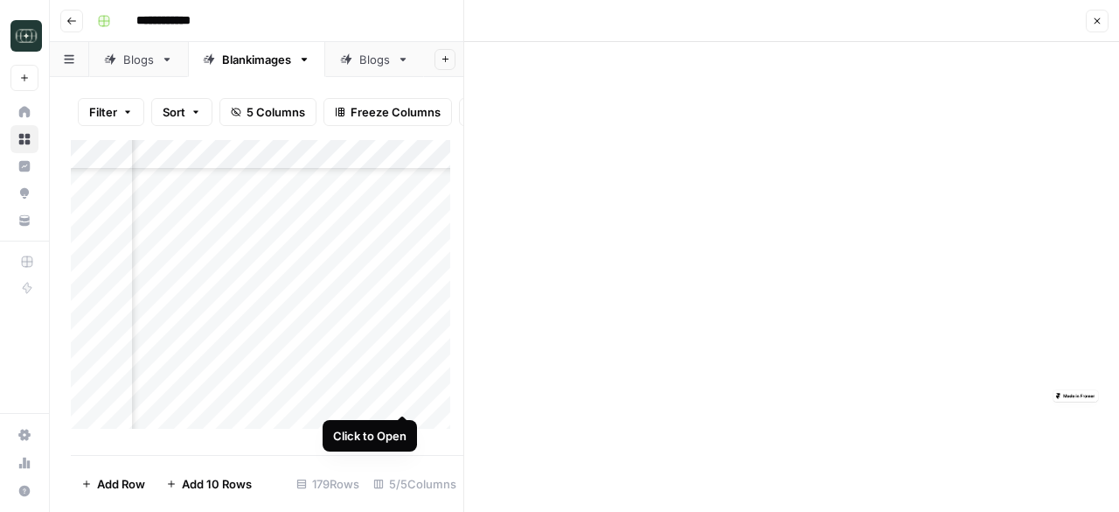
click at [401, 397] on div "Add Column" at bounding box center [267, 291] width 393 height 302
click at [242, 368] on div "Add Column" at bounding box center [267, 291] width 393 height 302
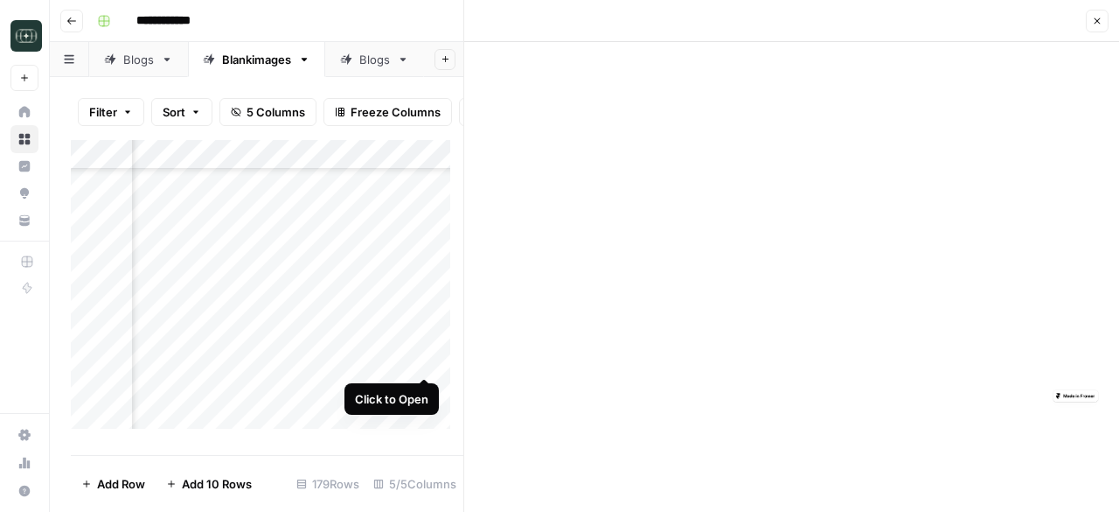
click at [424, 360] on div "Add Column" at bounding box center [267, 291] width 393 height 302
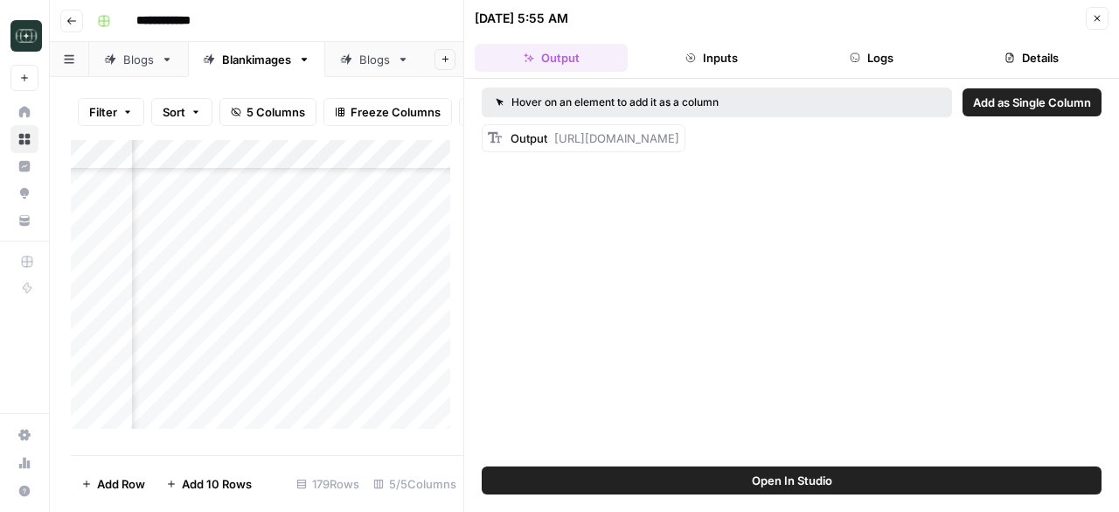
scroll to position [3404, 490]
click at [385, 359] on div "Add Column" at bounding box center [267, 291] width 393 height 302
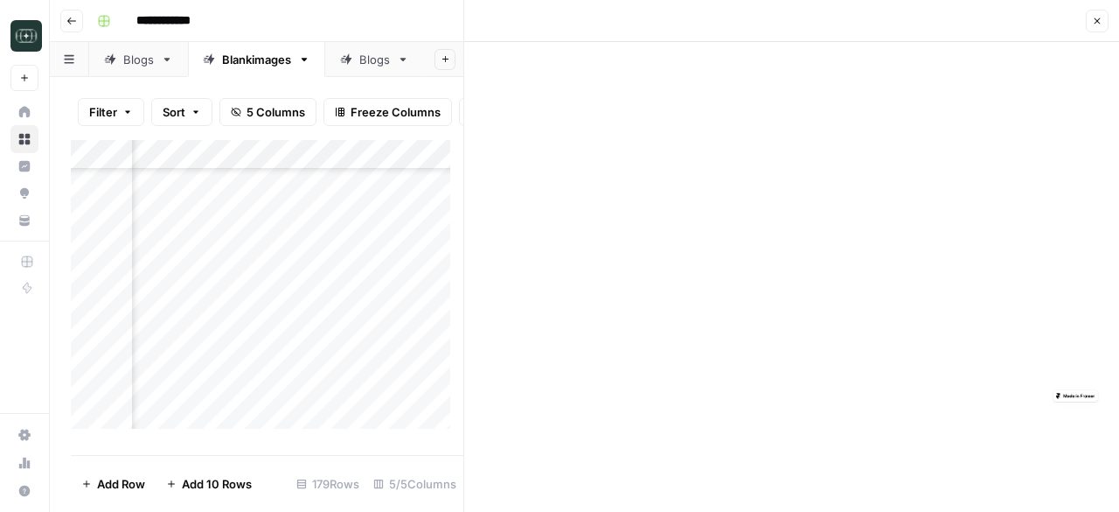
scroll to position [3646, 154]
click at [1101, 20] on icon "button" at bounding box center [1097, 21] width 10 height 10
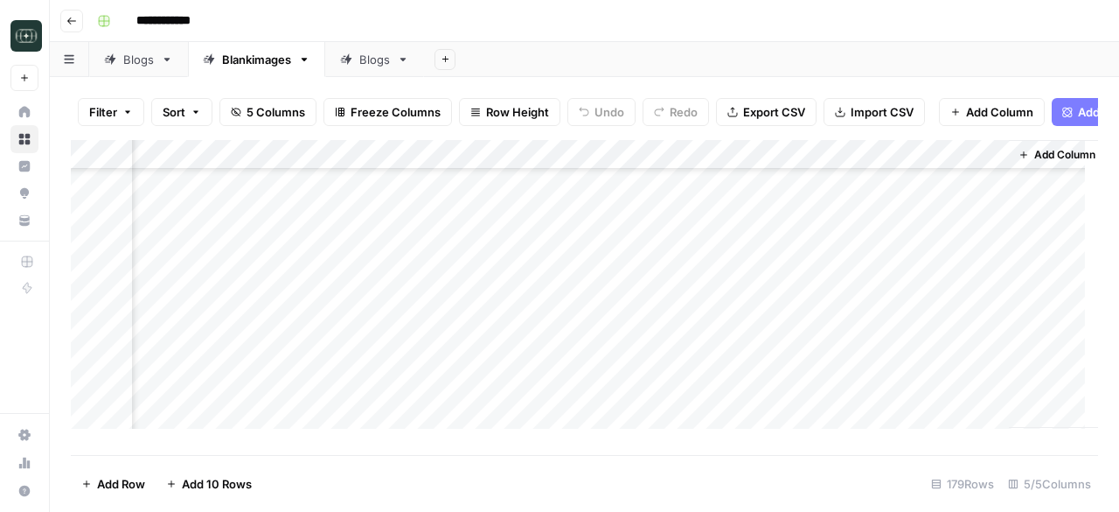
scroll to position [5091, 138]
click at [368, 375] on div "Add Column" at bounding box center [585, 291] width 1028 height 302
click at [359, 400] on div "Add Column" at bounding box center [585, 291] width 1028 height 302
click at [456, 400] on div "Add Column" at bounding box center [585, 291] width 1028 height 302
click at [740, 393] on div "Add Column" at bounding box center [585, 291] width 1028 height 302
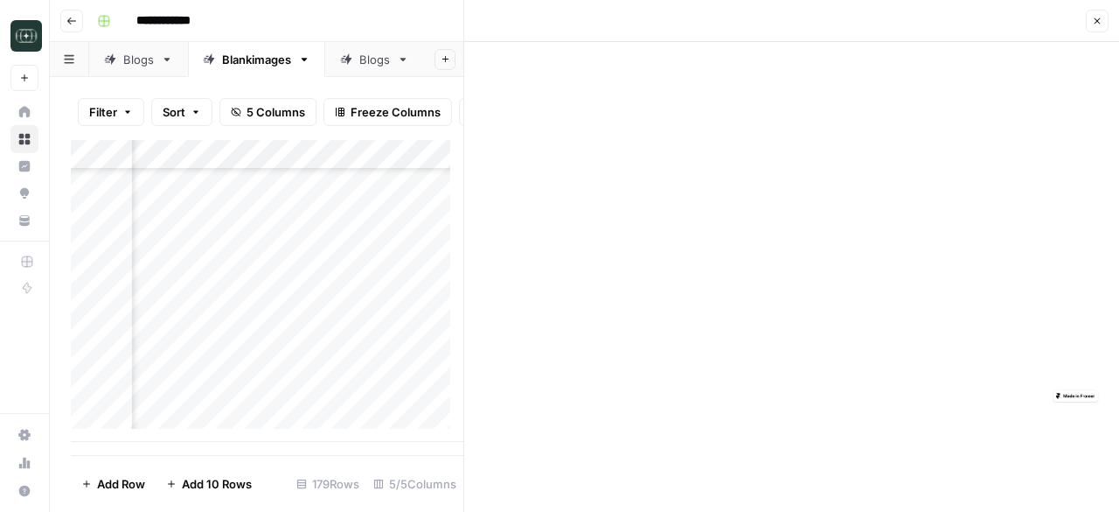
click at [1099, 22] on icon "button" at bounding box center [1097, 21] width 10 height 10
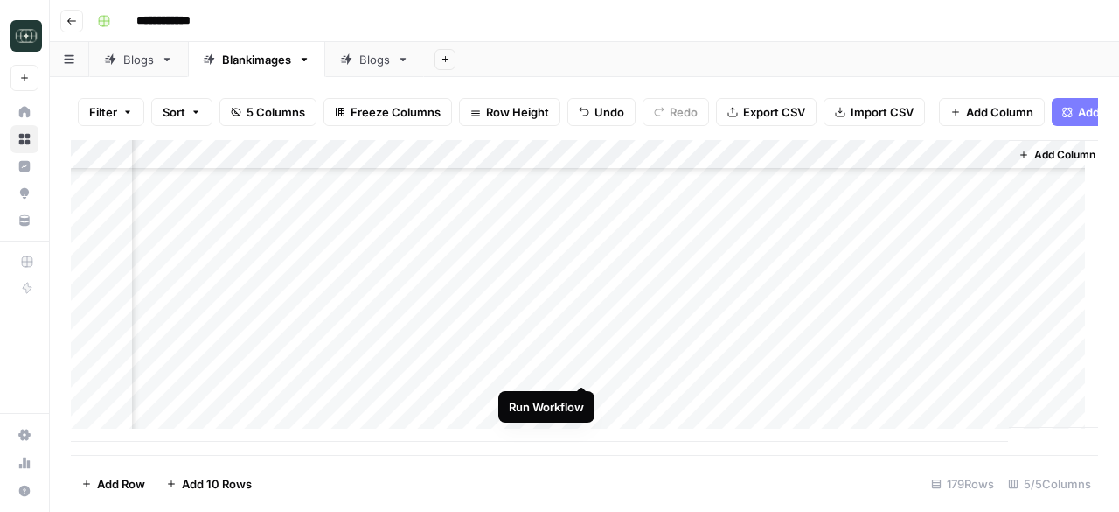
click at [582, 366] on div "Add Column" at bounding box center [585, 291] width 1028 height 302
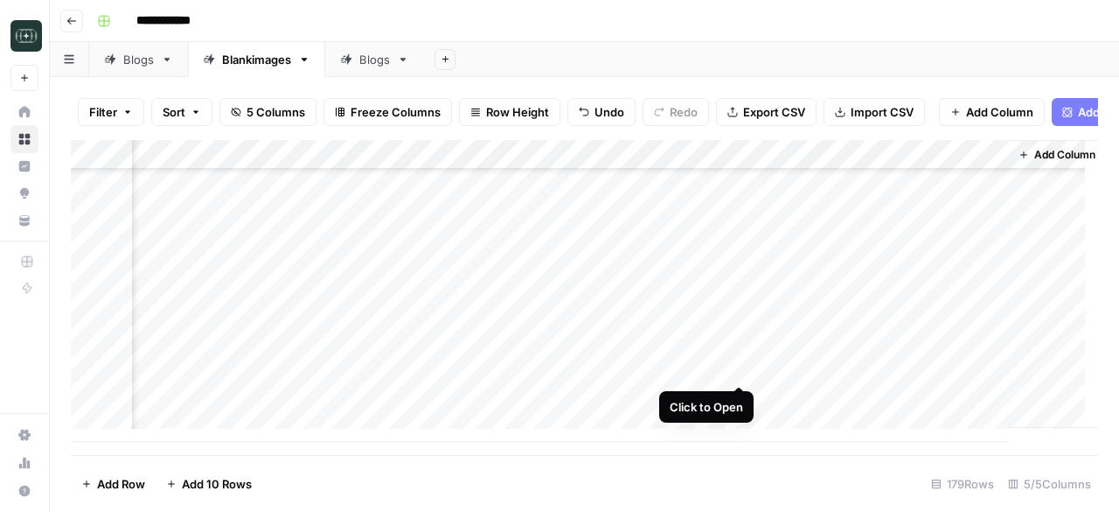
click at [740, 365] on div "Add Column" at bounding box center [585, 291] width 1028 height 302
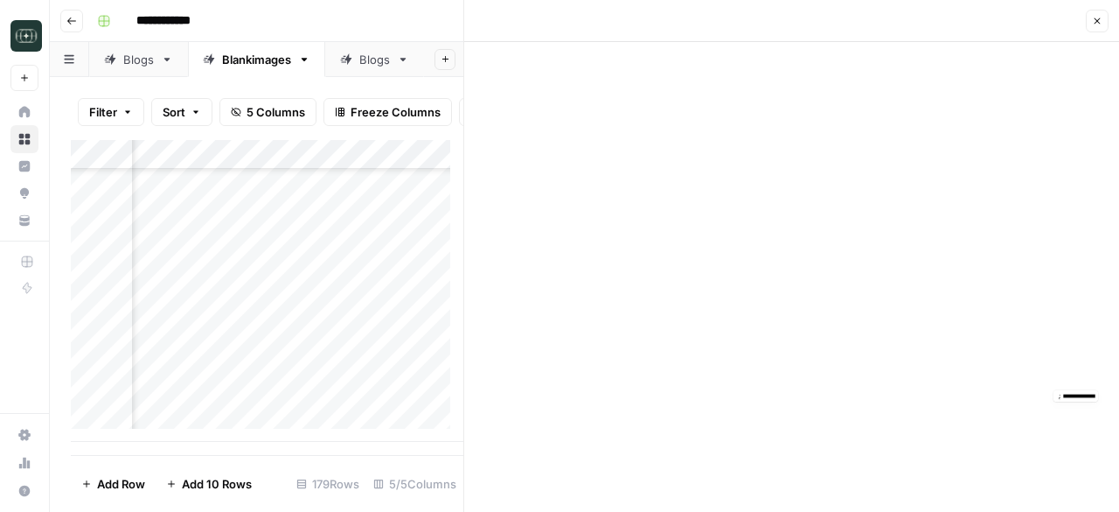
click at [1093, 20] on icon "button" at bounding box center [1097, 21] width 10 height 10
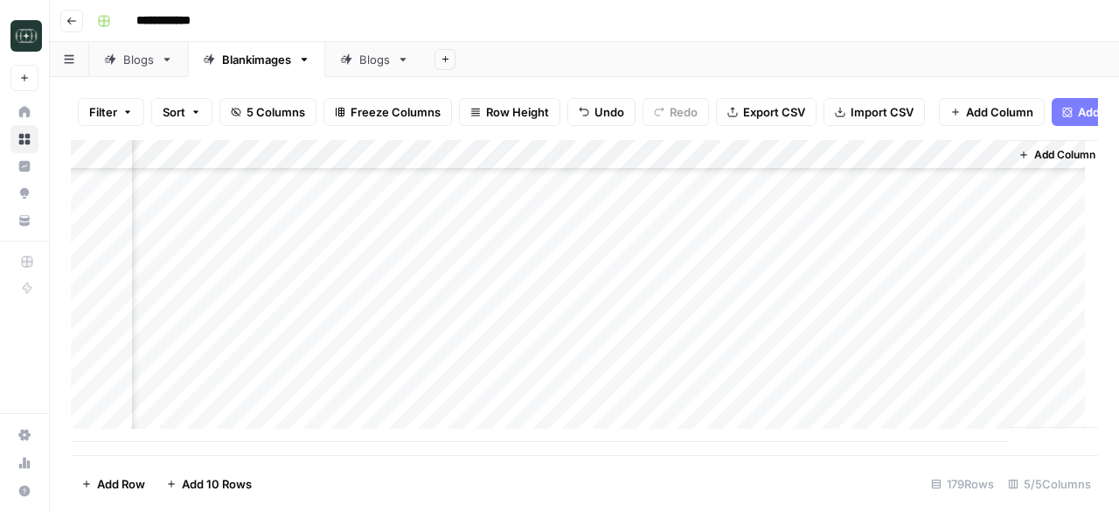
click at [247, 342] on div "Add Column" at bounding box center [585, 291] width 1028 height 302
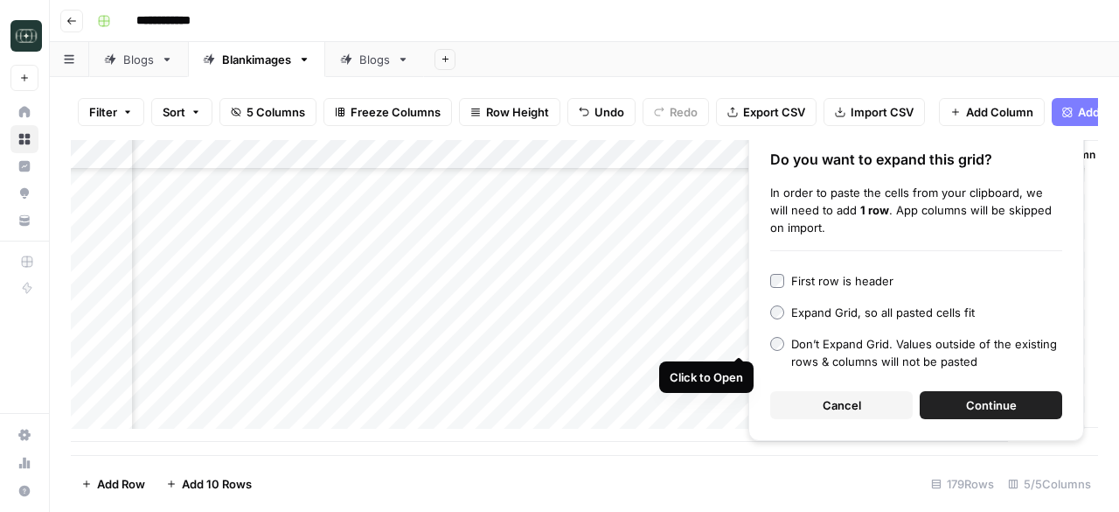
click at [819, 409] on button "Cancel" at bounding box center [841, 405] width 143 height 28
